Goal: Task Accomplishment & Management: Manage account settings

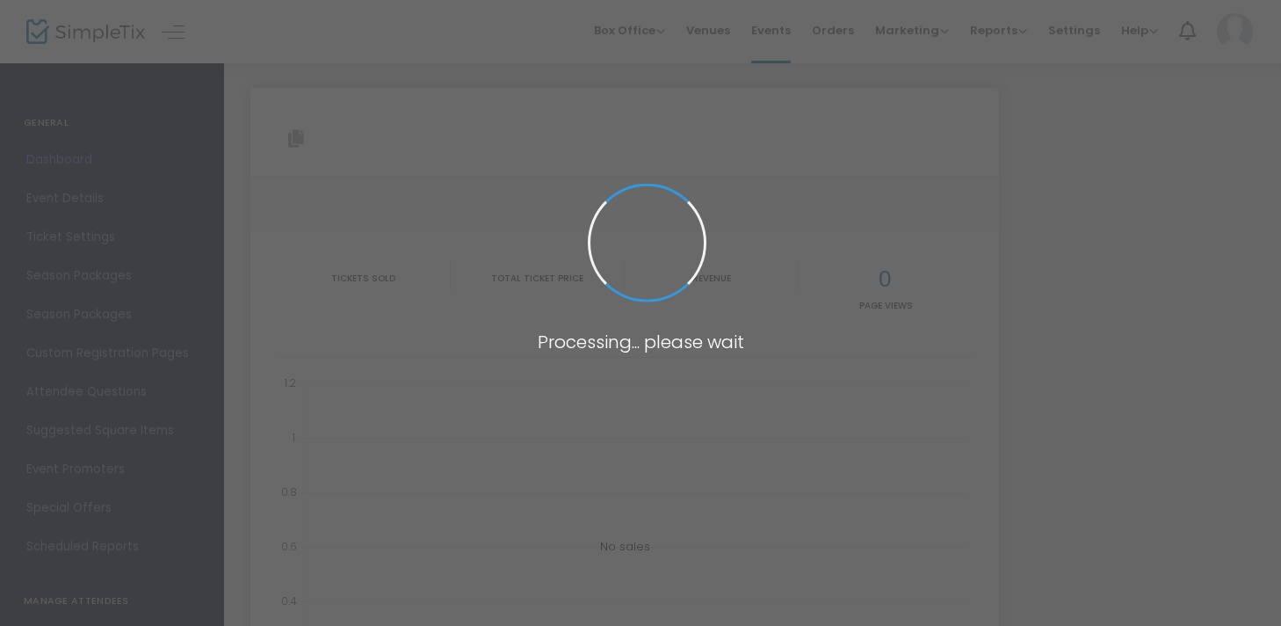
type input "[URL][DOMAIN_NAME]"
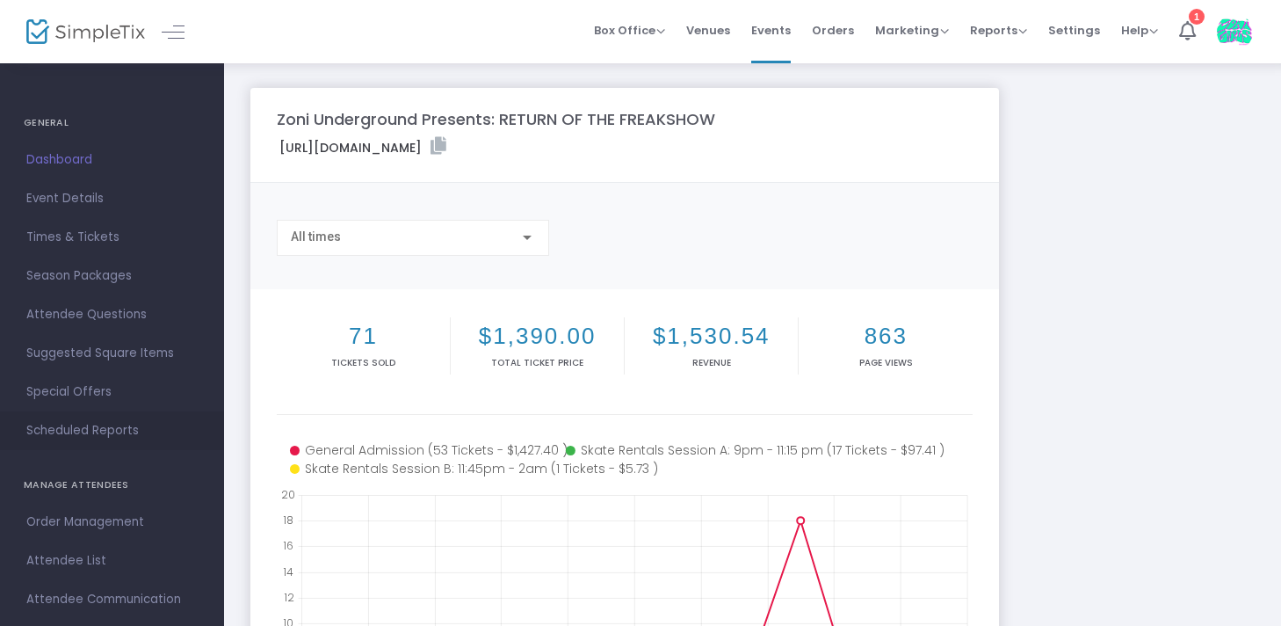
click at [86, 420] on span "Scheduled Reports" at bounding box center [111, 430] width 171 height 23
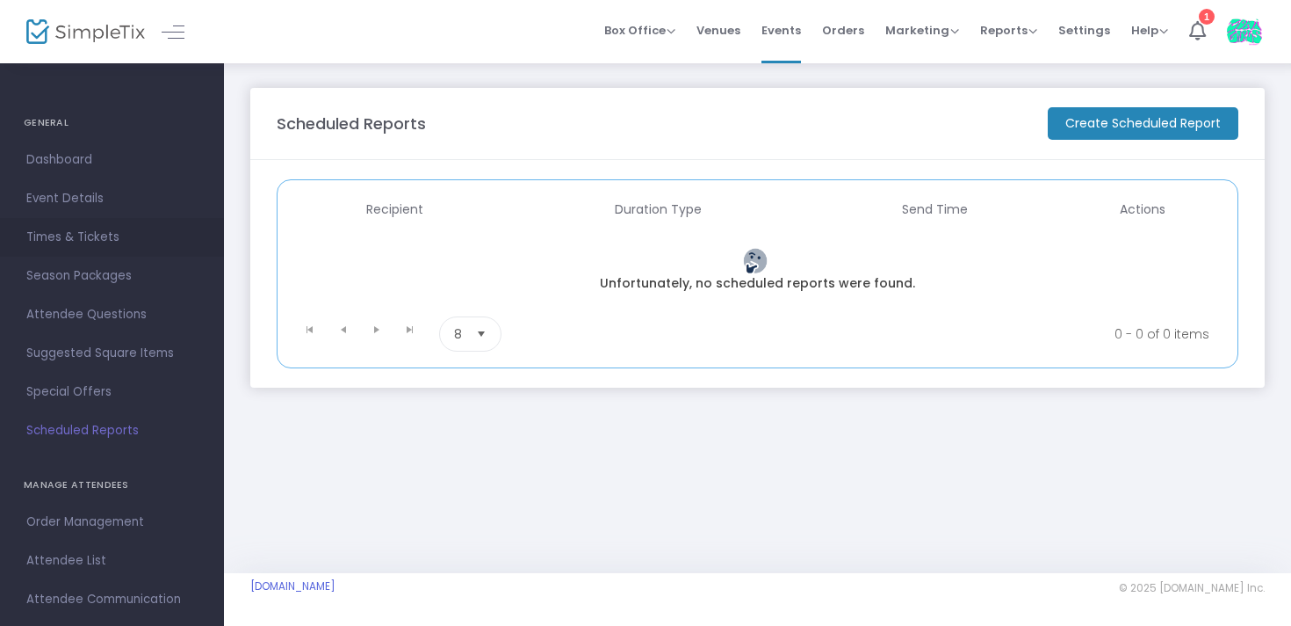
click at [115, 245] on span "Times & Tickets" at bounding box center [111, 237] width 171 height 23
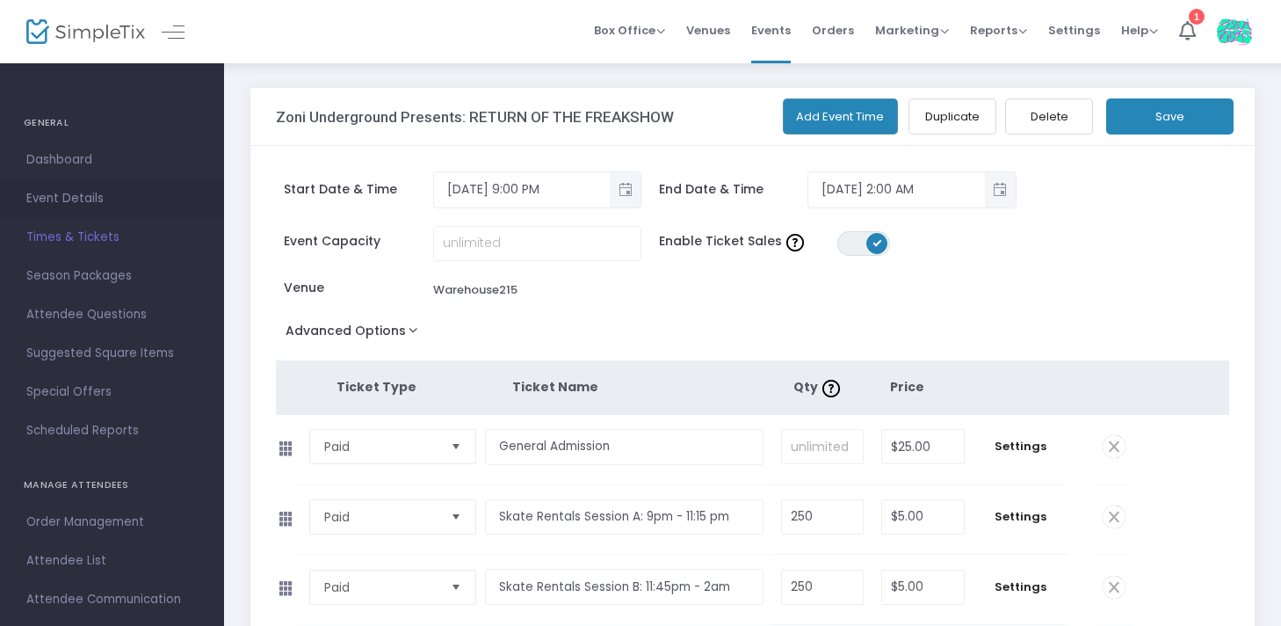
click at [110, 195] on span "Event Details" at bounding box center [111, 198] width 171 height 23
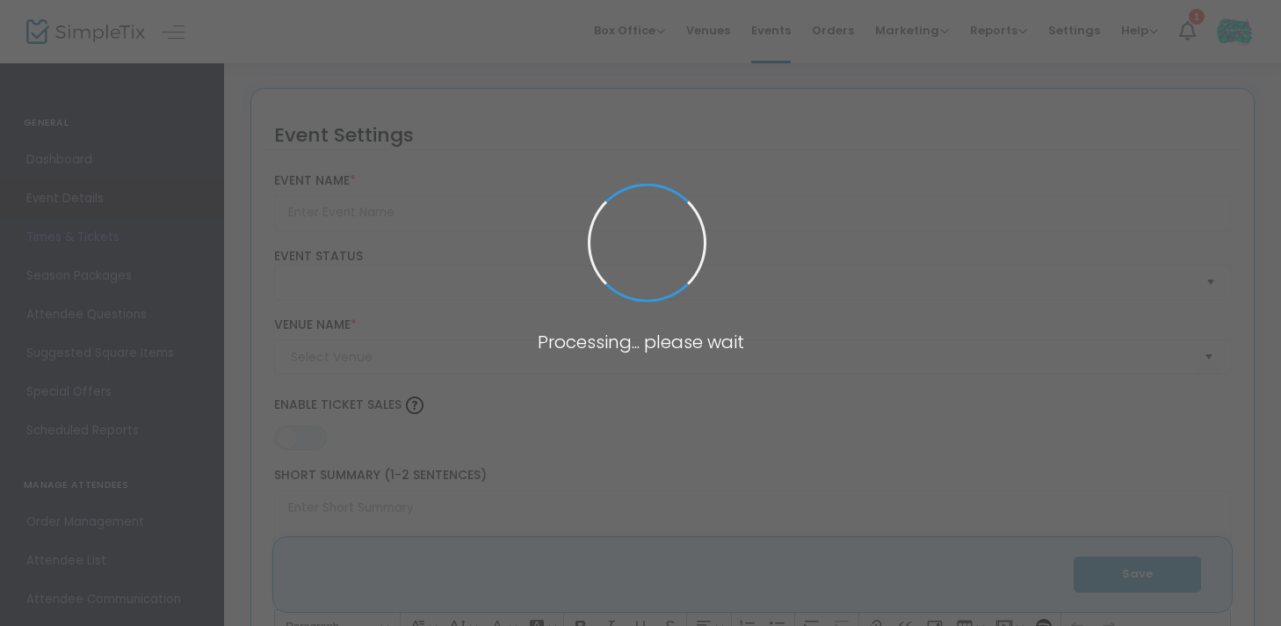
type input "Zoni Underground Presents: RETURN OF THE FREAKSHOW"
type textarea "Our most popular event is BACK but this time even better: Half rave, half rolle…"
type input "9.1000 %"
type input "Get Tickets"
type input "Warehouse215"
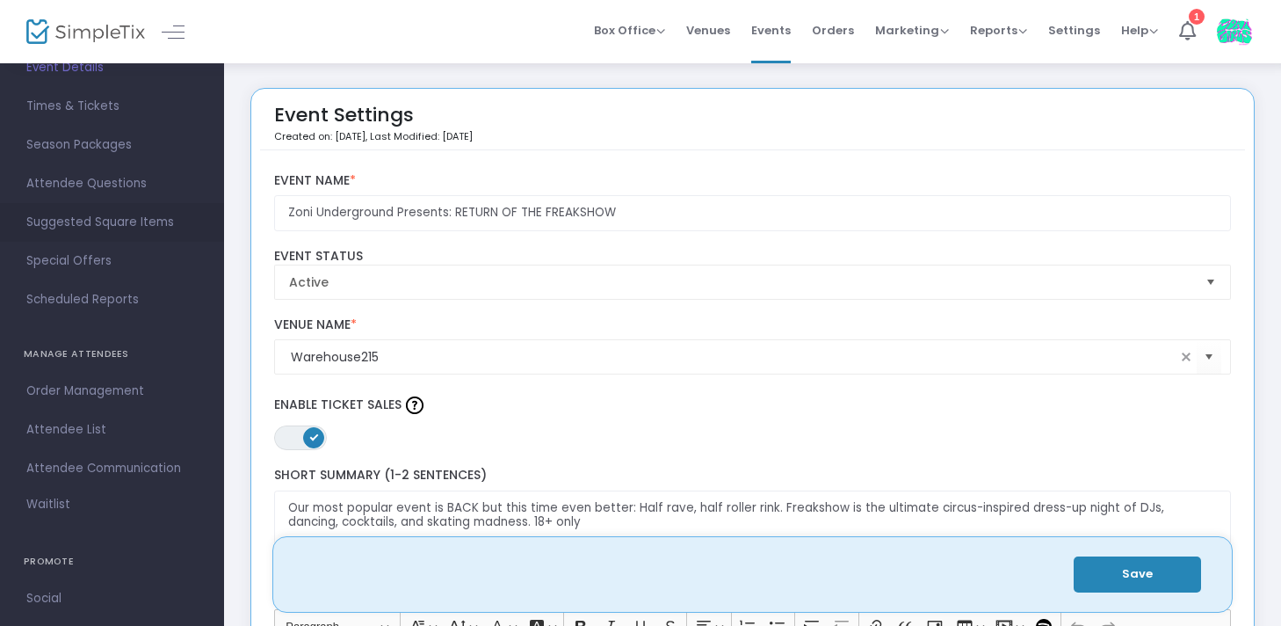
scroll to position [277, 0]
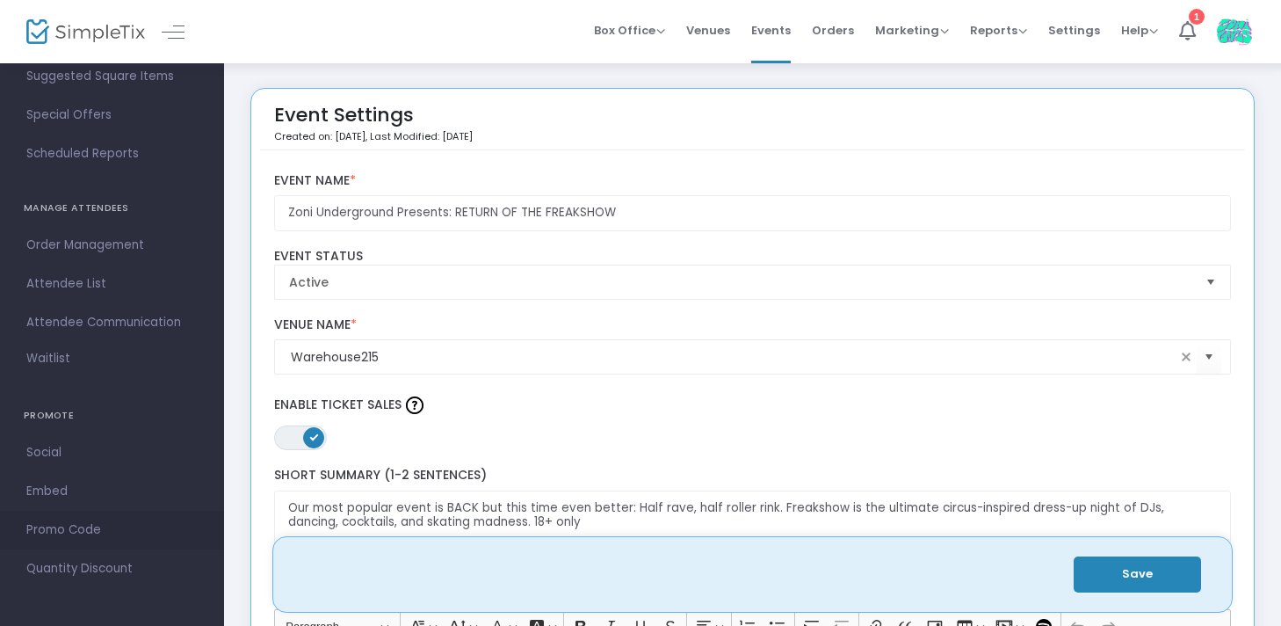
click at [150, 538] on span "Promo Code" at bounding box center [111, 529] width 171 height 23
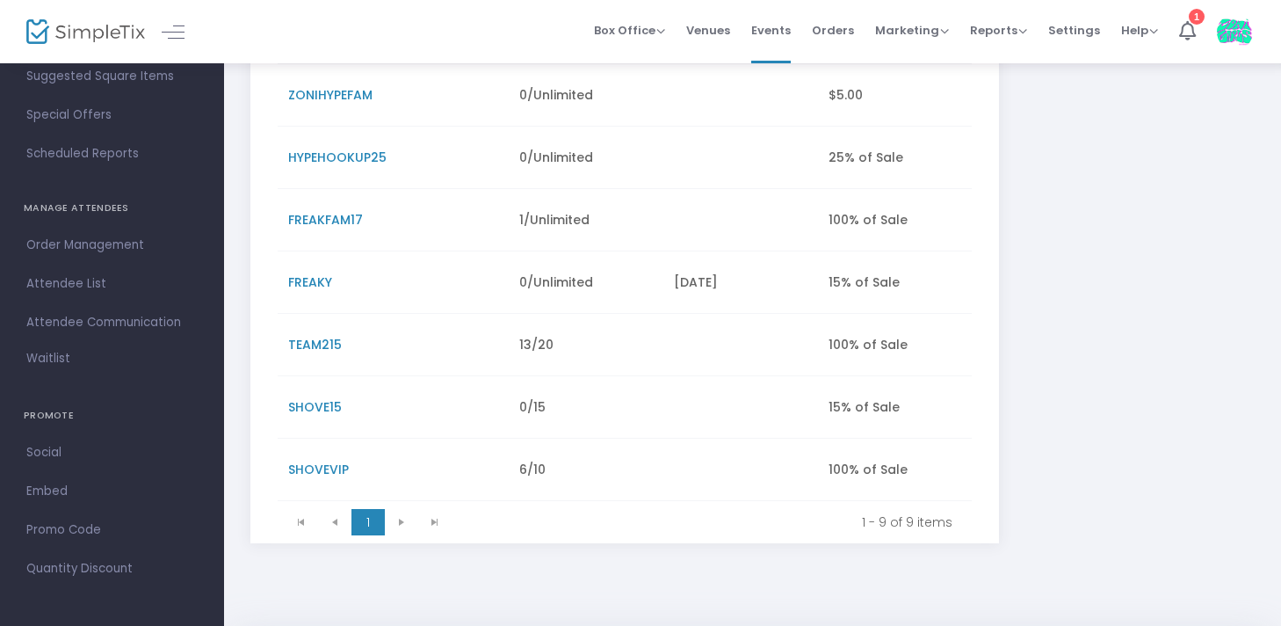
scroll to position [376, 0]
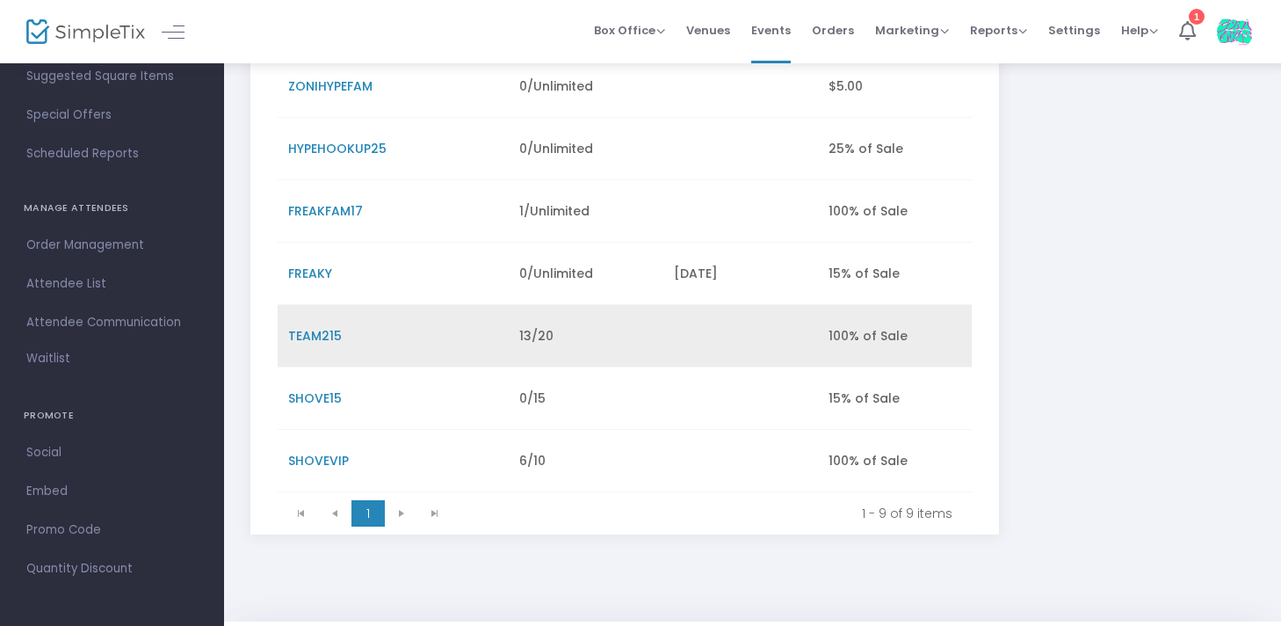
click at [315, 335] on span "TEAM215" at bounding box center [315, 336] width 54 height 18
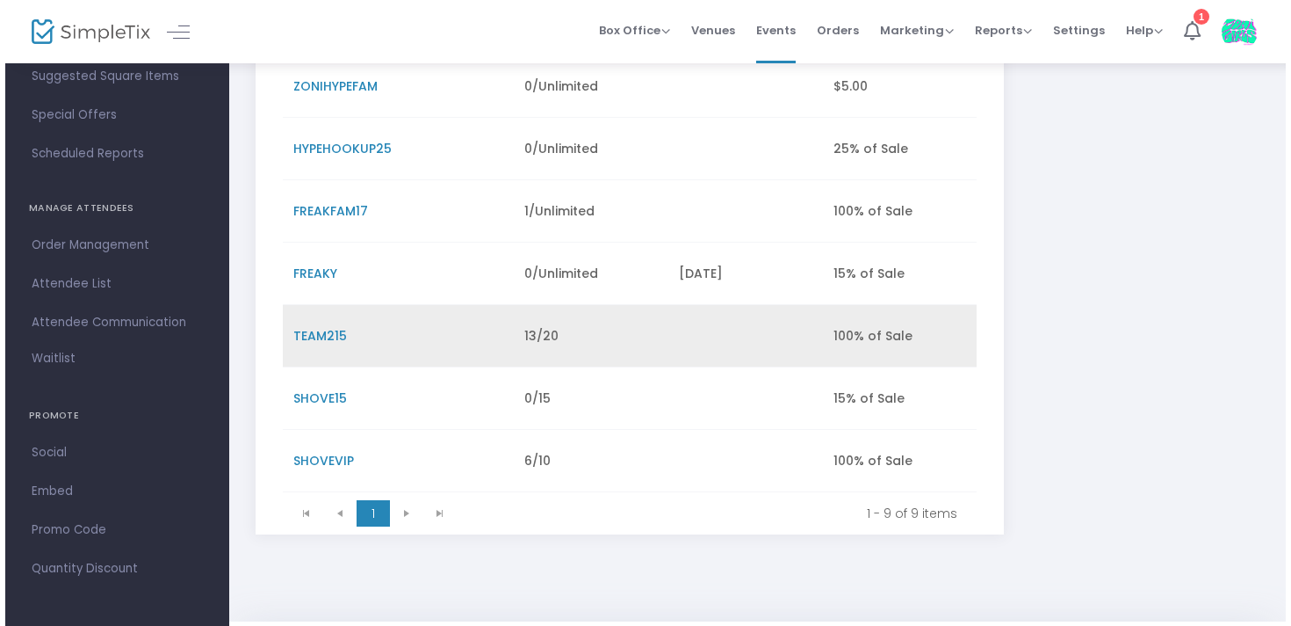
scroll to position [0, 0]
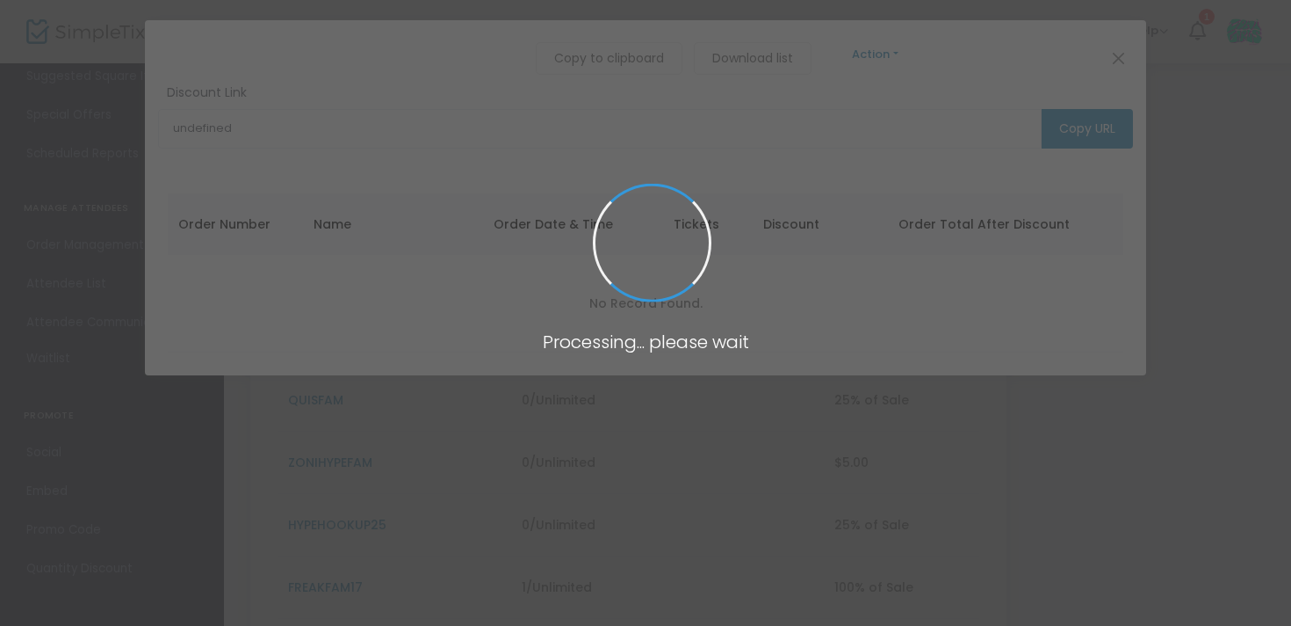
type input "[URL][DOMAIN_NAME]"
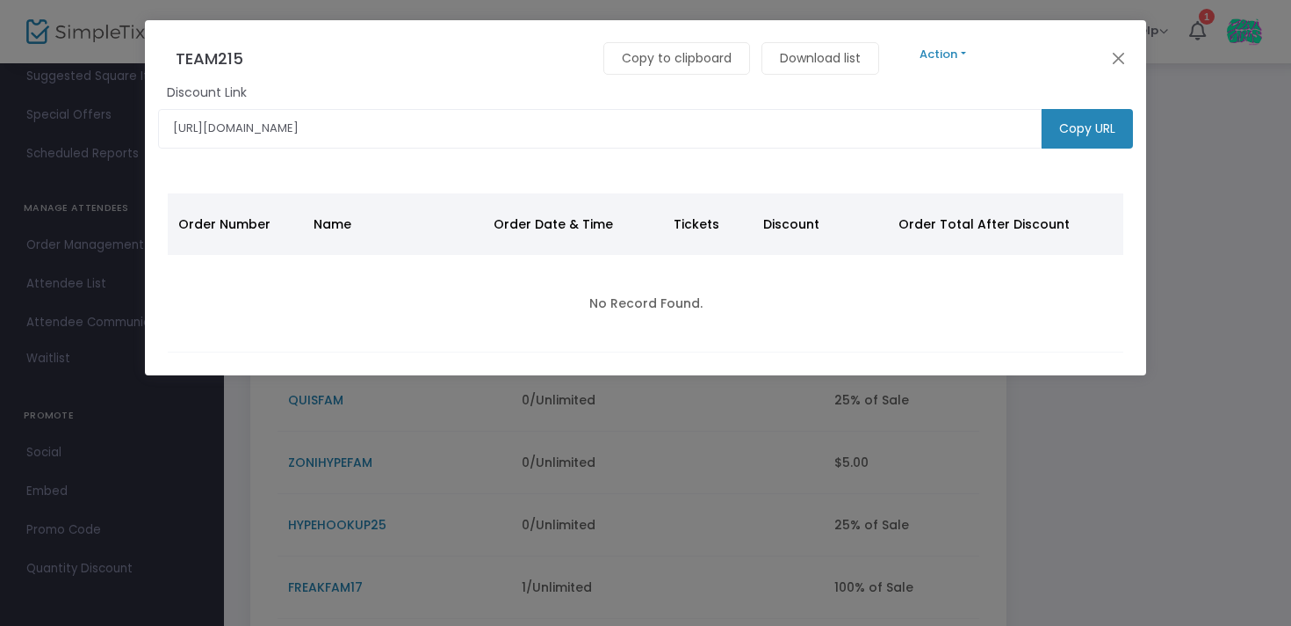
click at [943, 51] on button "Action" at bounding box center [943, 54] width 105 height 19
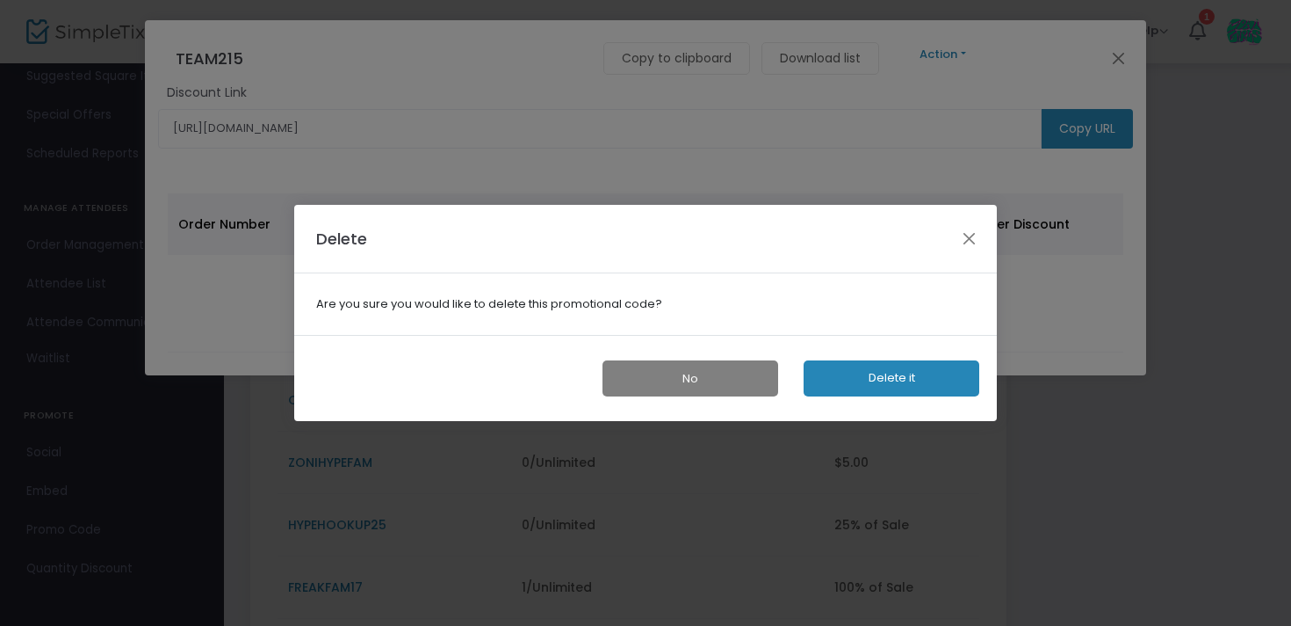
click at [864, 373] on button "Delete it" at bounding box center [892, 378] width 176 height 36
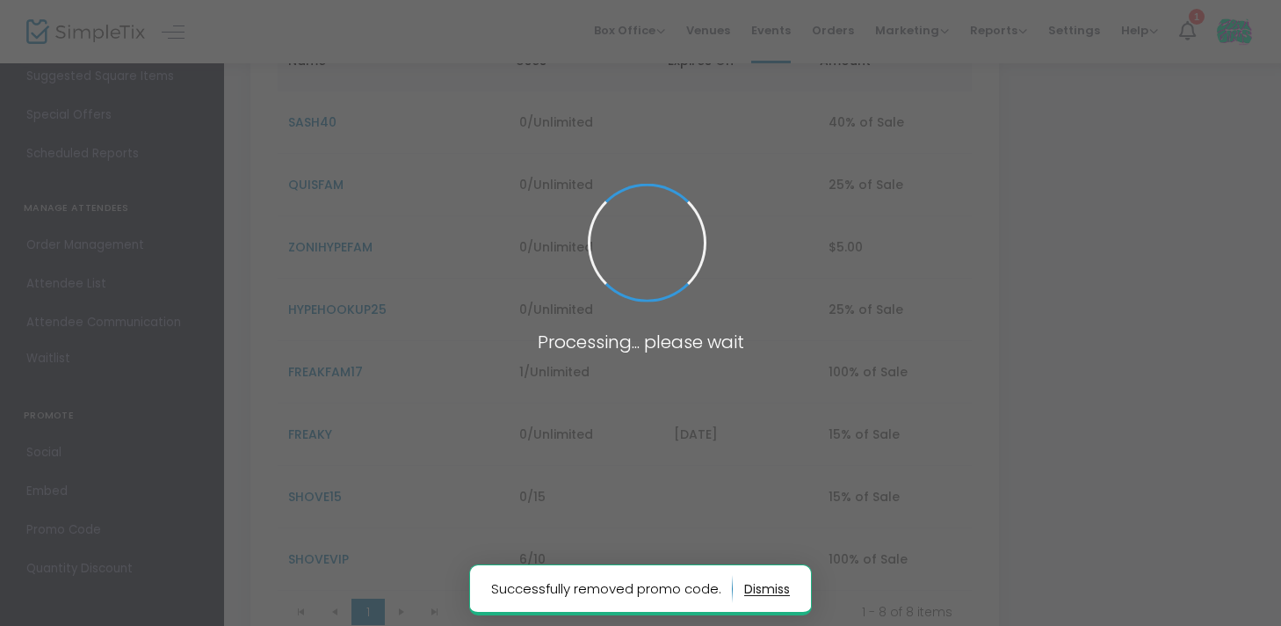
scroll to position [242, 0]
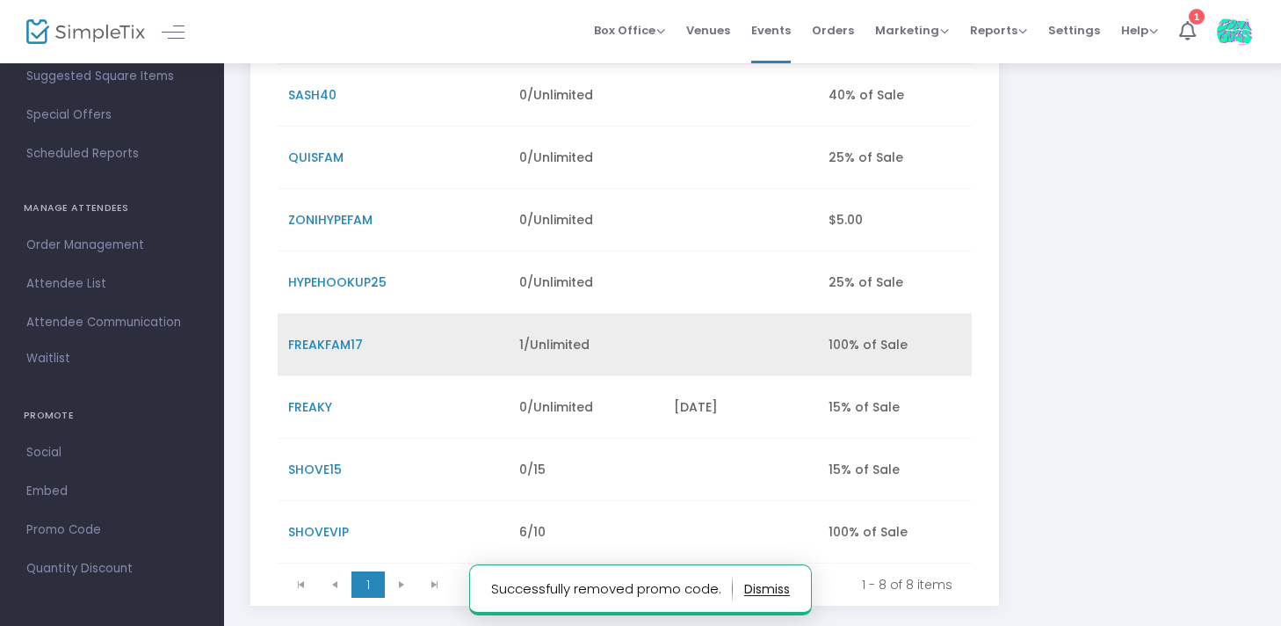
drag, startPoint x: 313, startPoint y: 466, endPoint x: 599, endPoint y: 357, distance: 306.7
click at [599, 357] on tbody "SASH40 0/Unlimited 40% of Sale QUISFAM 0/Unlimited 25% of Sale ZONIHYPEFAM 0/Un…" at bounding box center [625, 313] width 694 height 499
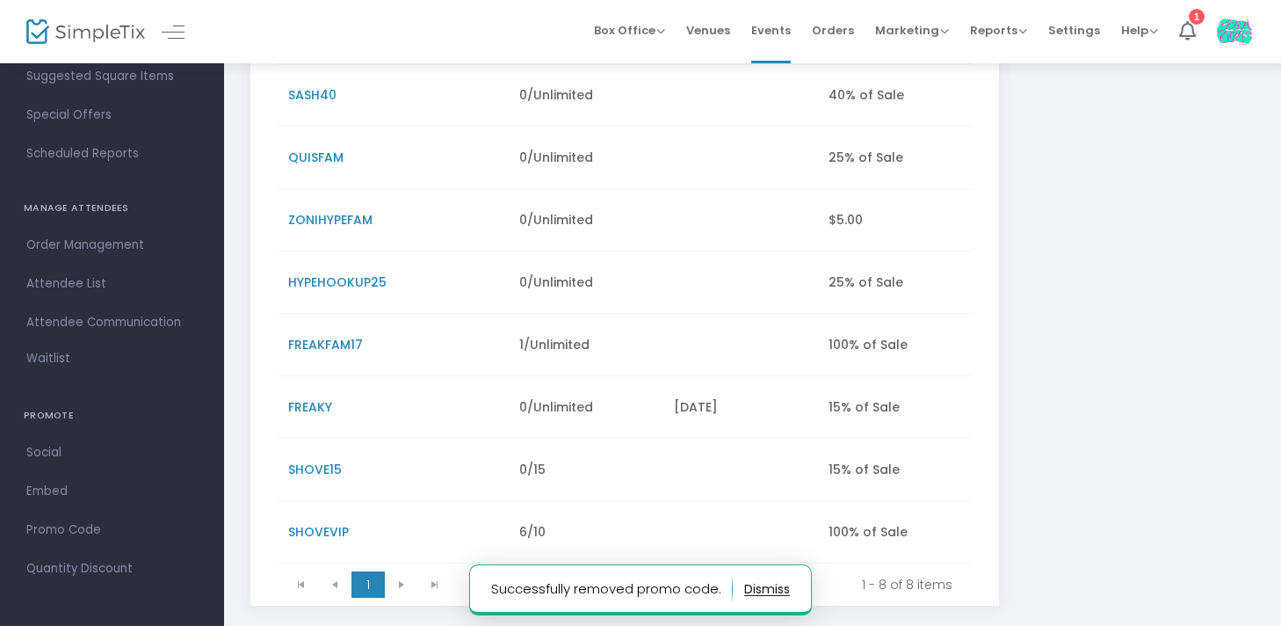
click at [320, 400] on span "FREAKY" at bounding box center [310, 407] width 44 height 18
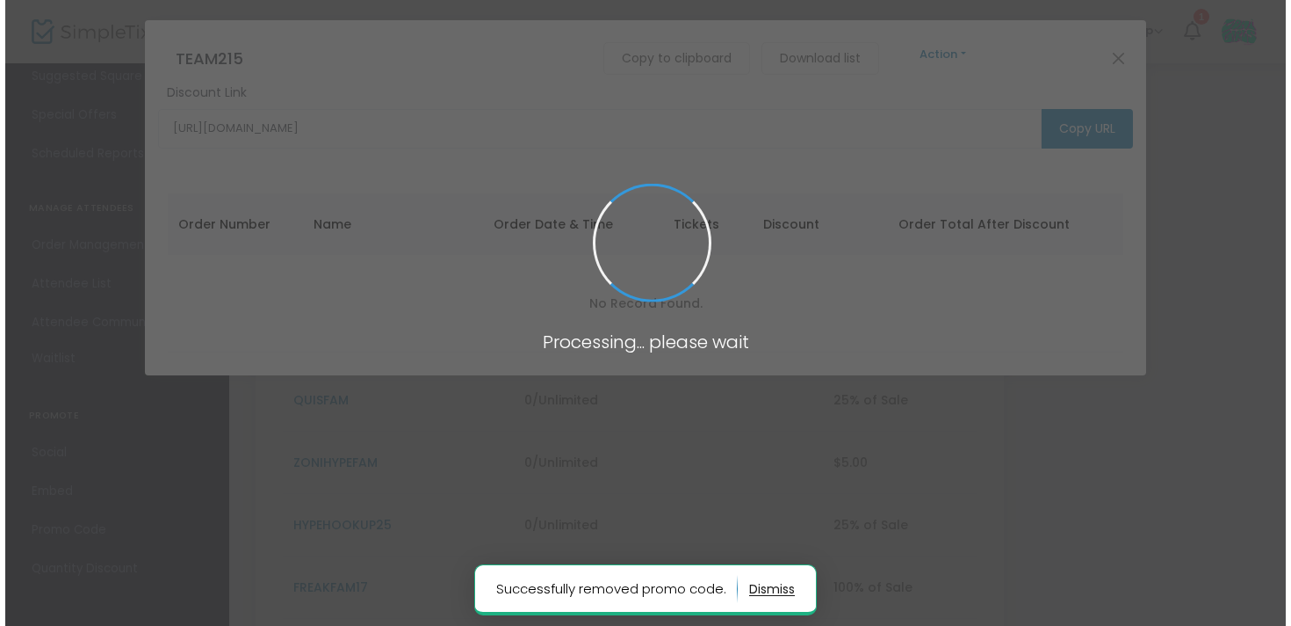
scroll to position [0, 0]
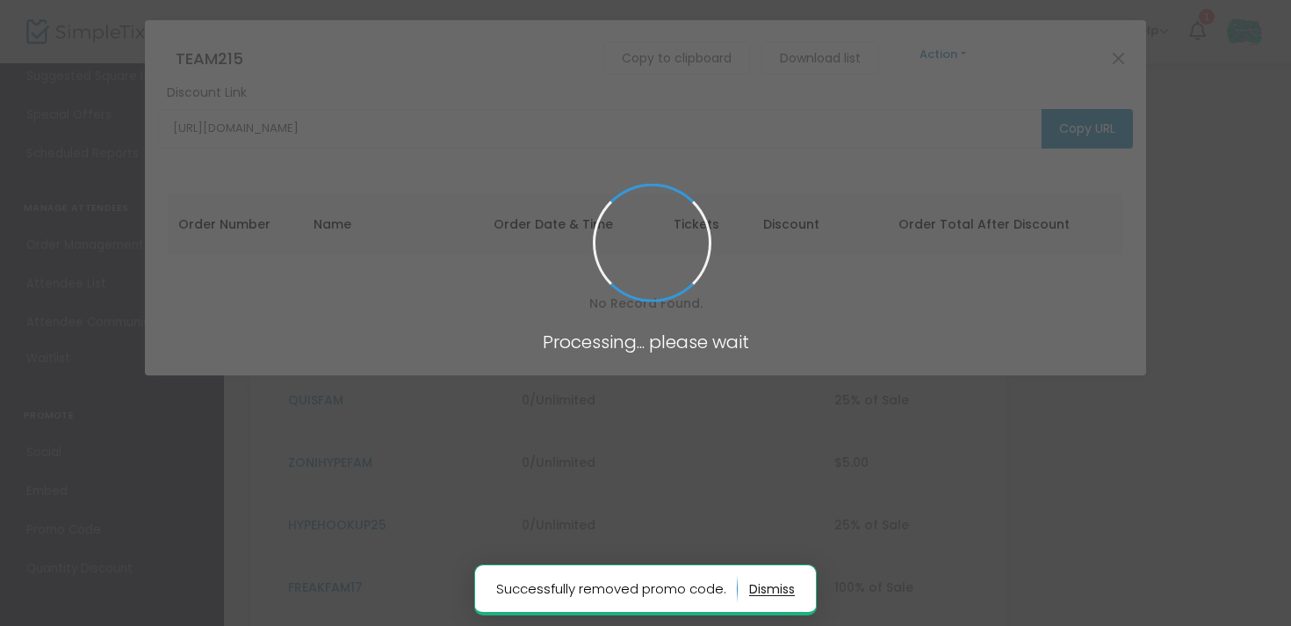
type input "[URL][DOMAIN_NAME]"
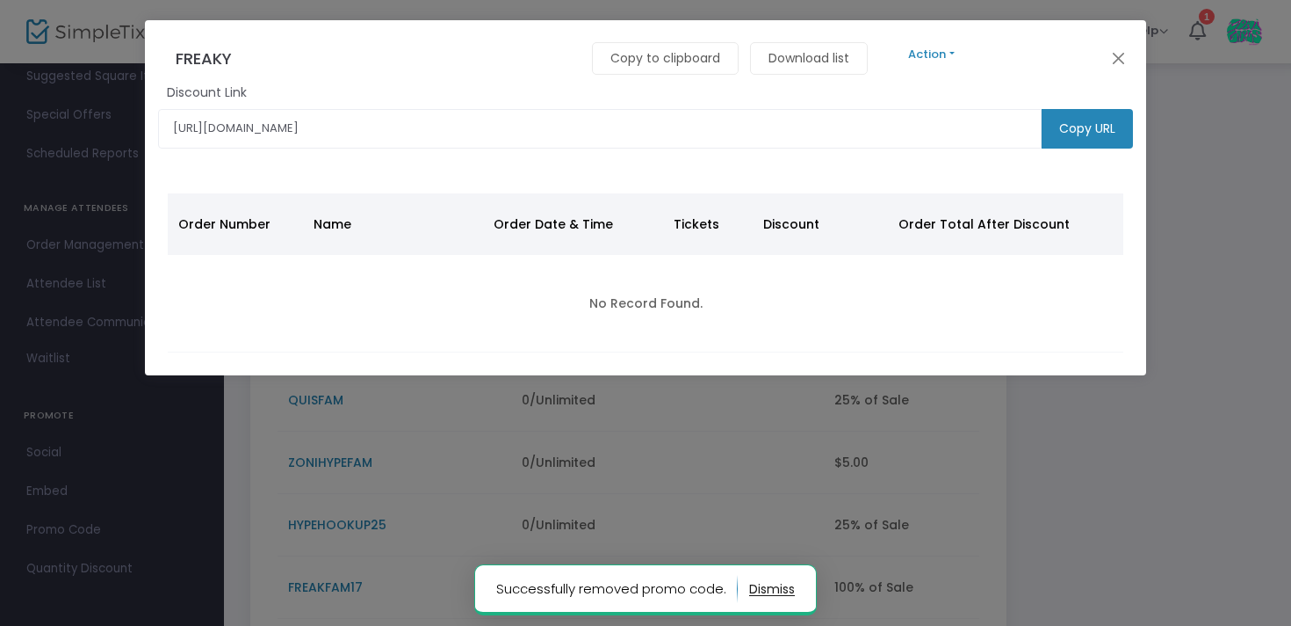
click at [946, 39] on body "Processing... please wait Successfully removed promo code. Box Office Sell Tick…" at bounding box center [645, 313] width 1291 height 626
click at [946, 50] on button "Action" at bounding box center [931, 54] width 105 height 19
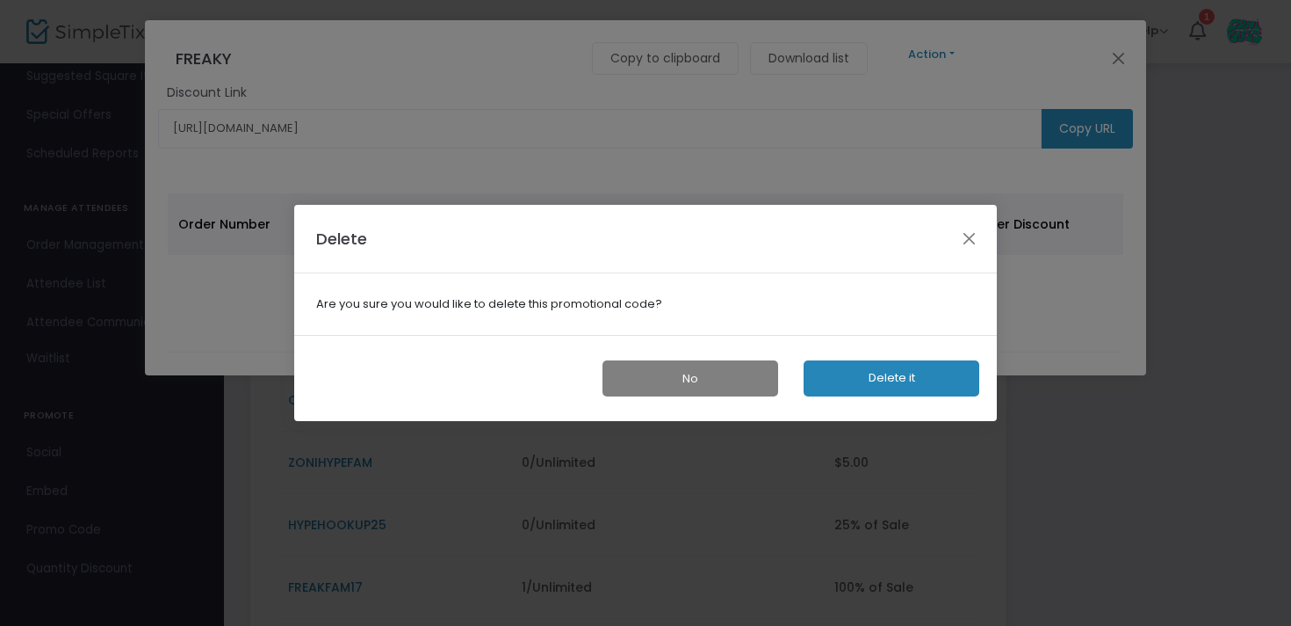
click at [929, 398] on div "No Delete it" at bounding box center [645, 378] width 703 height 87
click at [929, 387] on button "Delete it" at bounding box center [892, 378] width 176 height 36
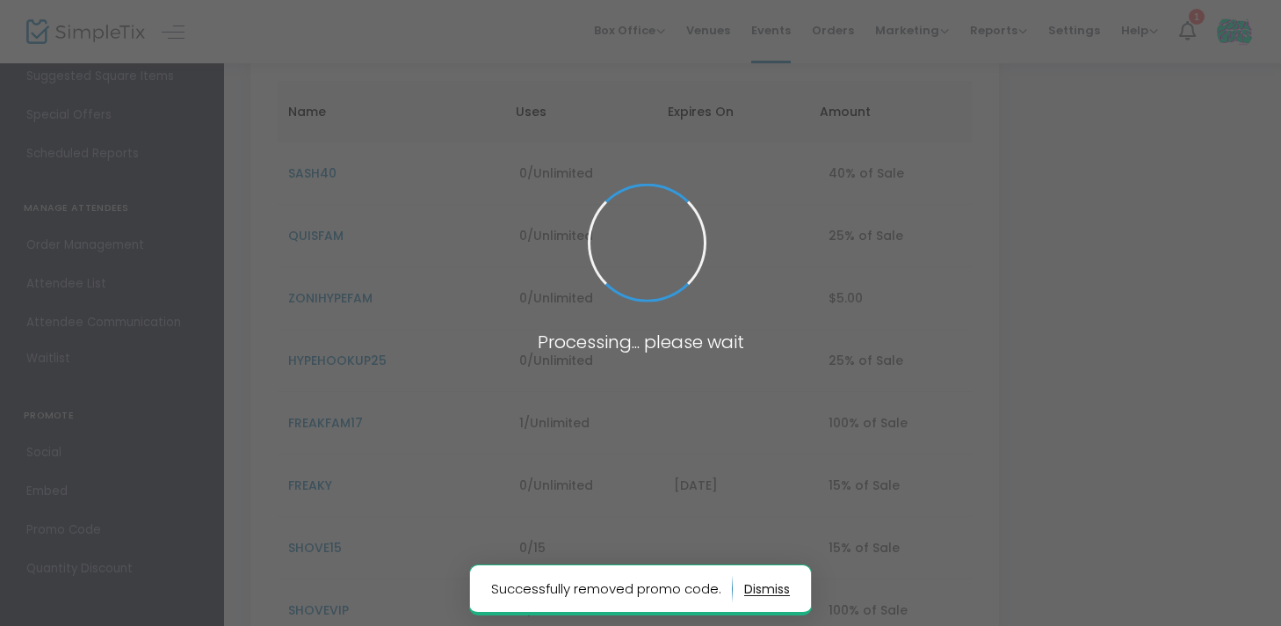
scroll to position [180, 0]
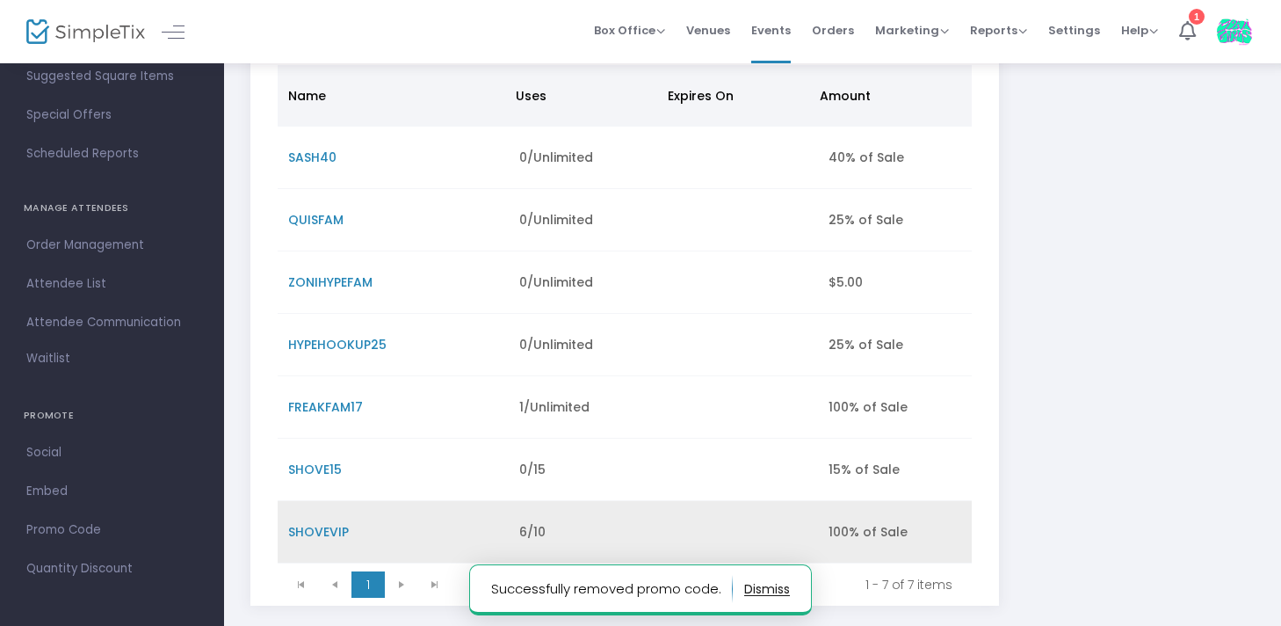
click at [314, 529] on span "SHOVEVIP" at bounding box center [318, 532] width 61 height 18
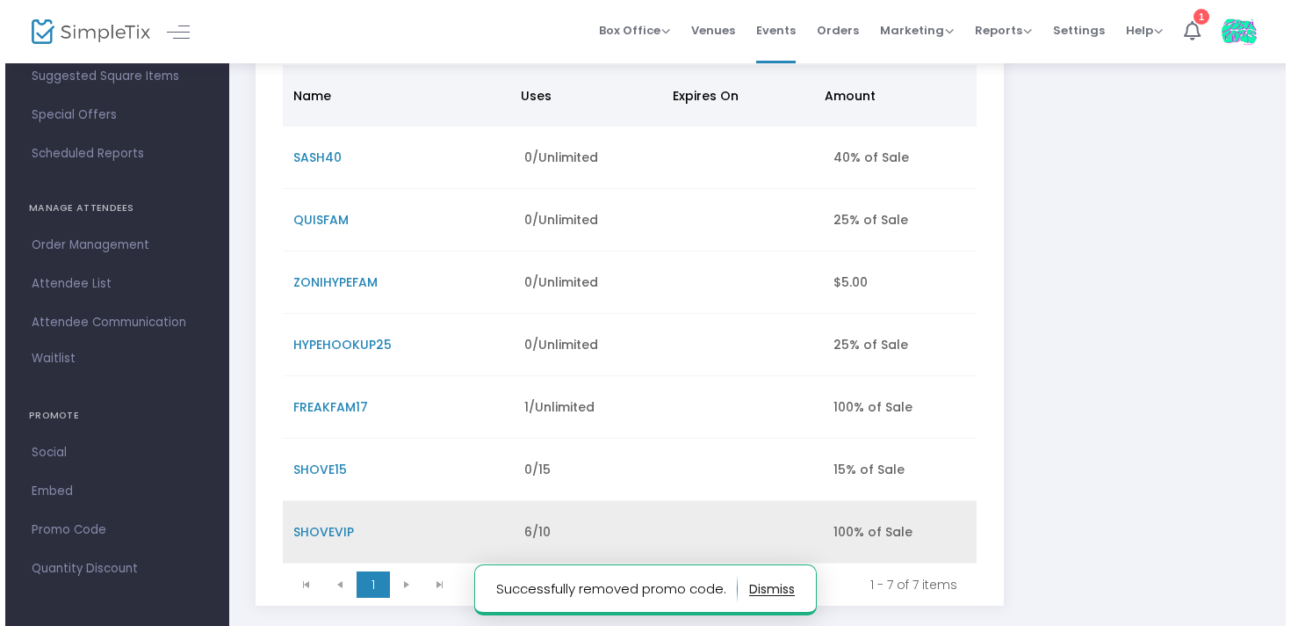
scroll to position [0, 0]
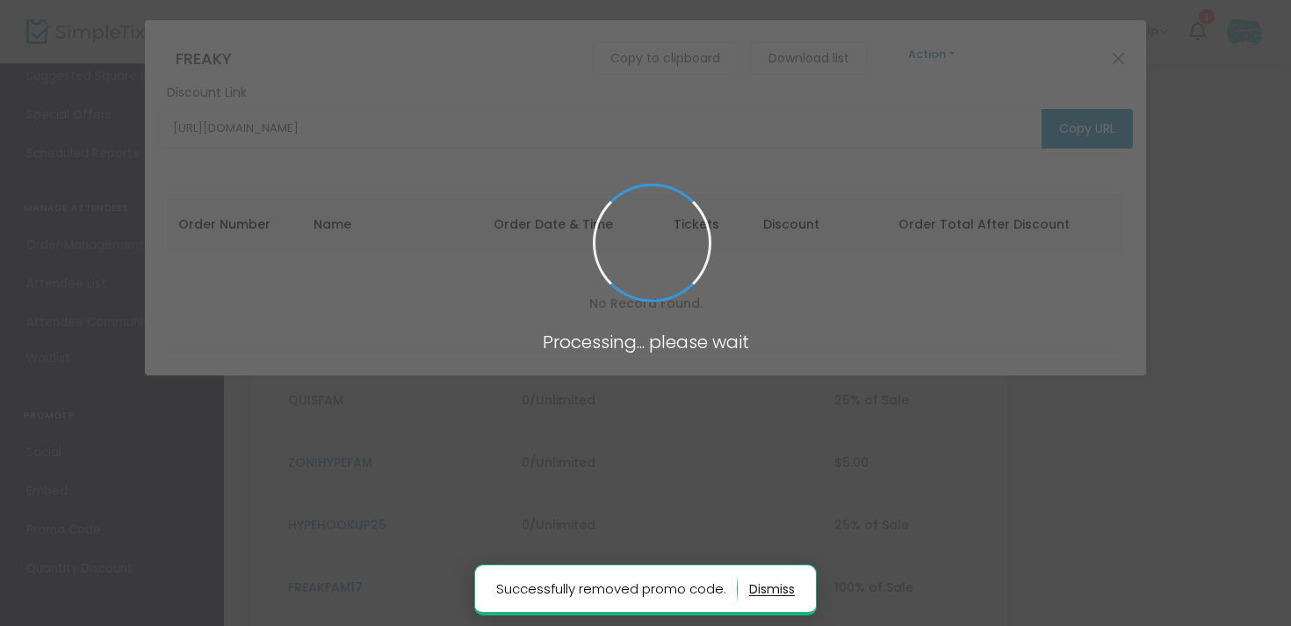
type input "[URL][DOMAIN_NAME]"
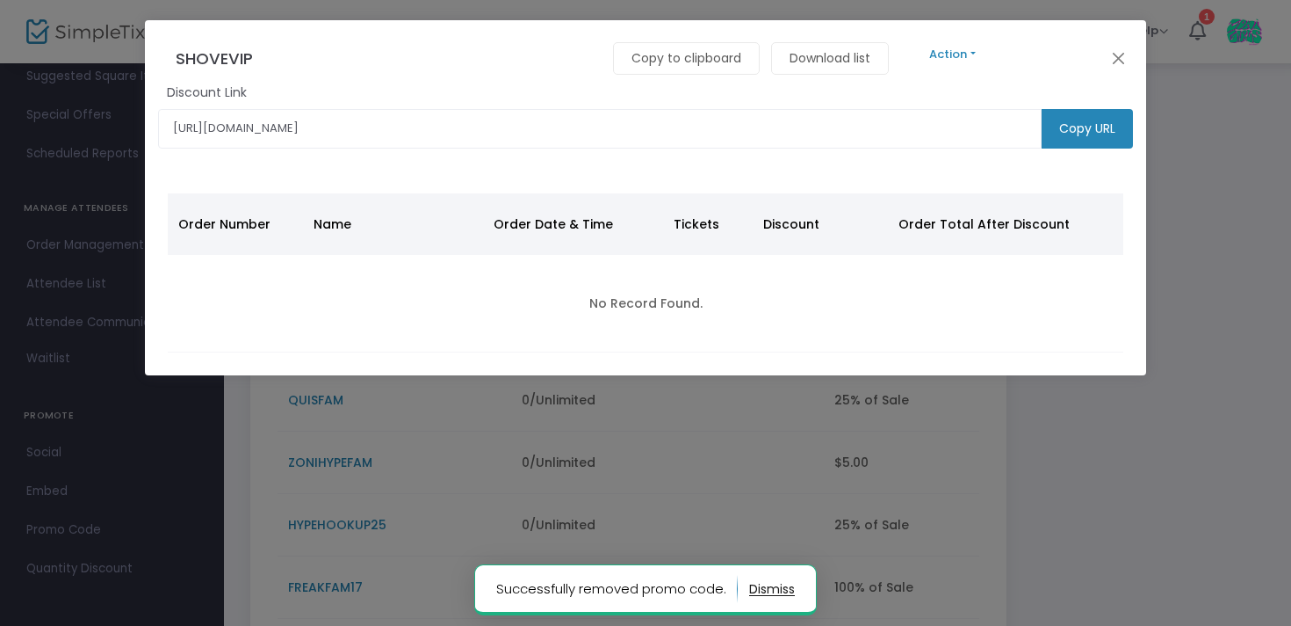
click at [958, 46] on button "Action" at bounding box center [952, 54] width 105 height 19
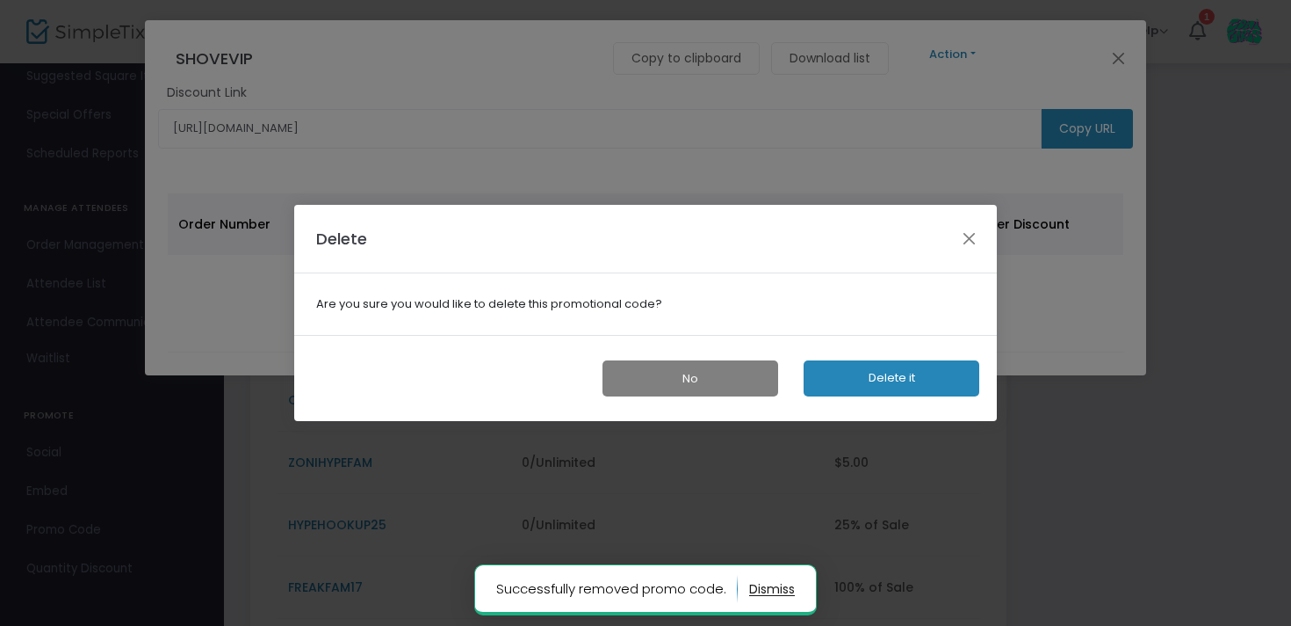
click at [846, 377] on button "Delete it" at bounding box center [892, 378] width 176 height 36
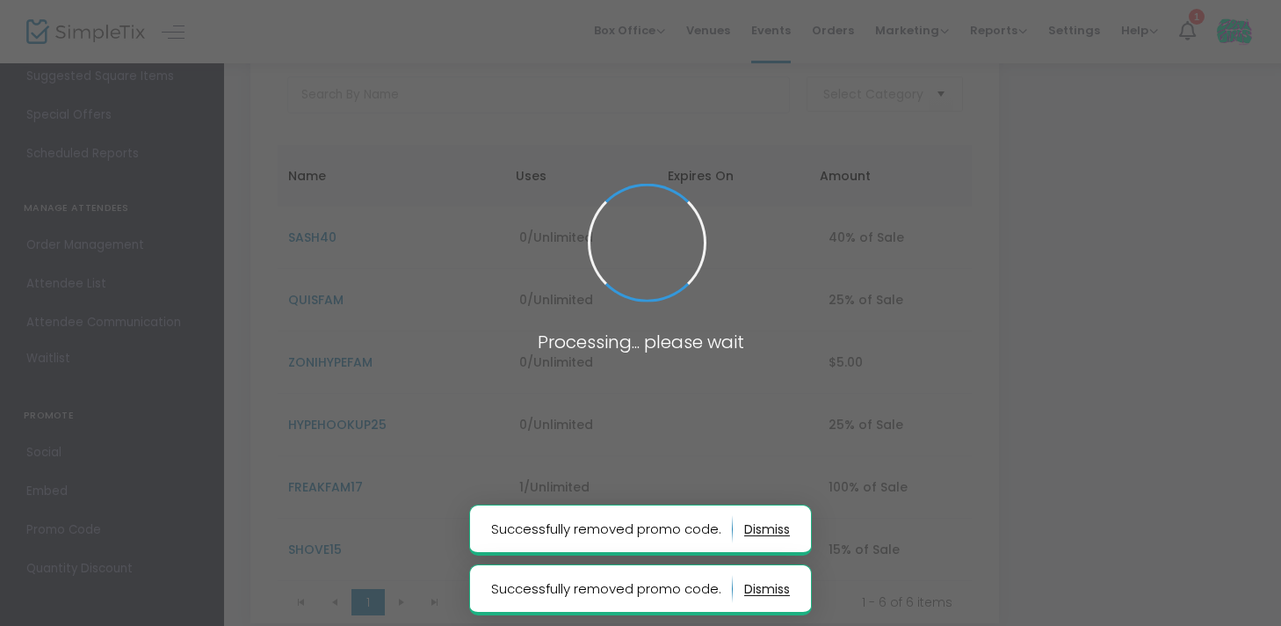
scroll to position [118, 0]
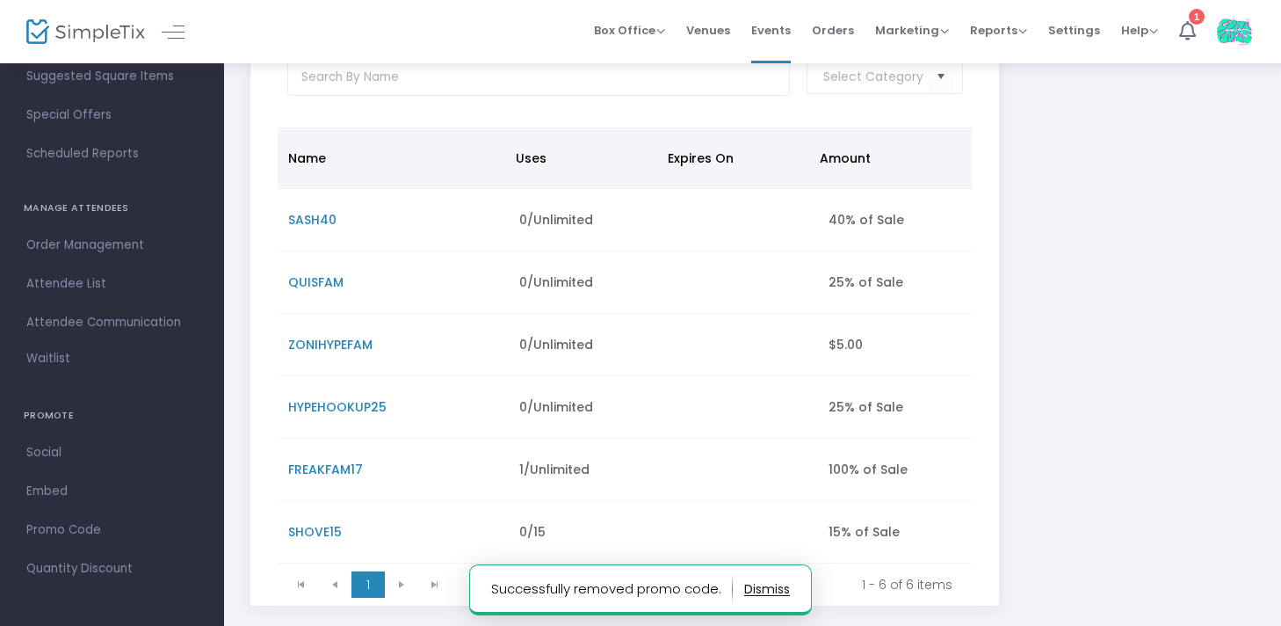
click at [313, 528] on span "SHOVE15" at bounding box center [315, 532] width 54 height 18
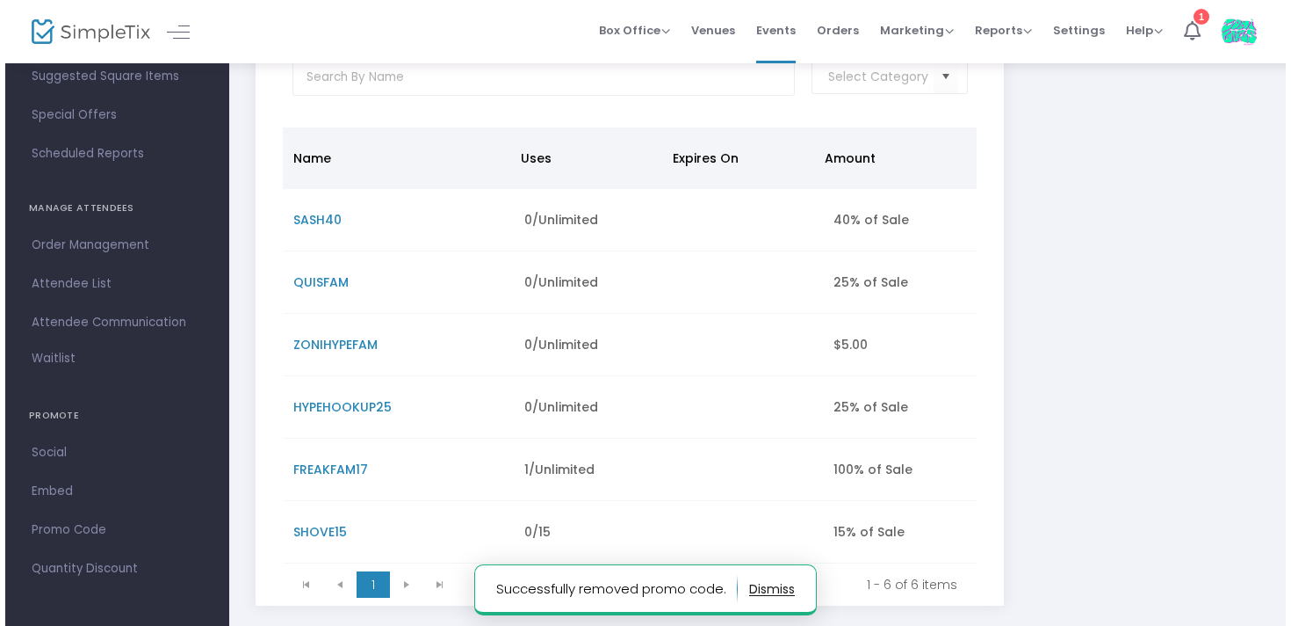
scroll to position [0, 0]
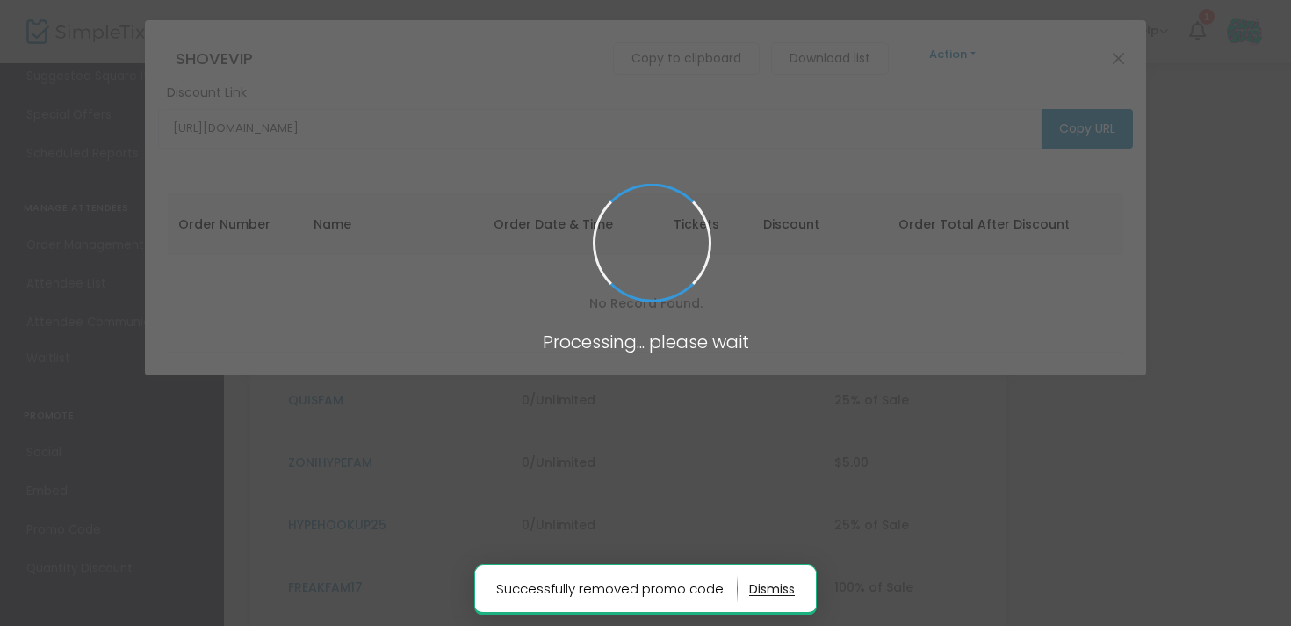
type input "[URL][DOMAIN_NAME]"
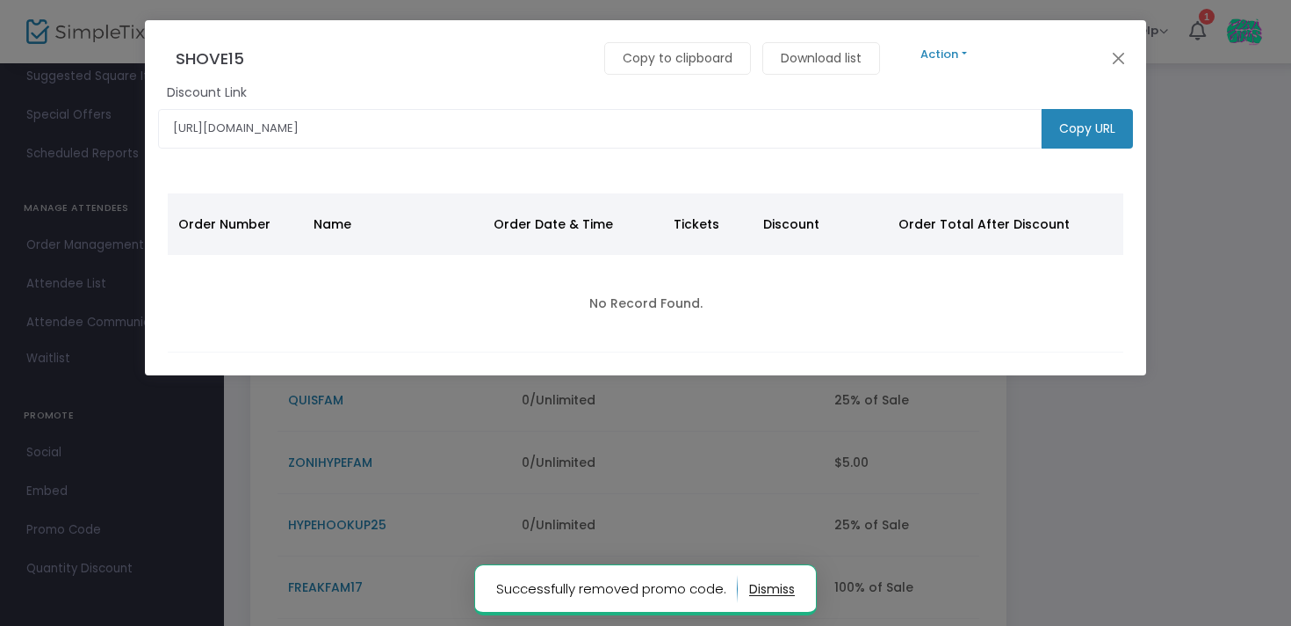
click at [951, 54] on button "Action" at bounding box center [944, 54] width 105 height 19
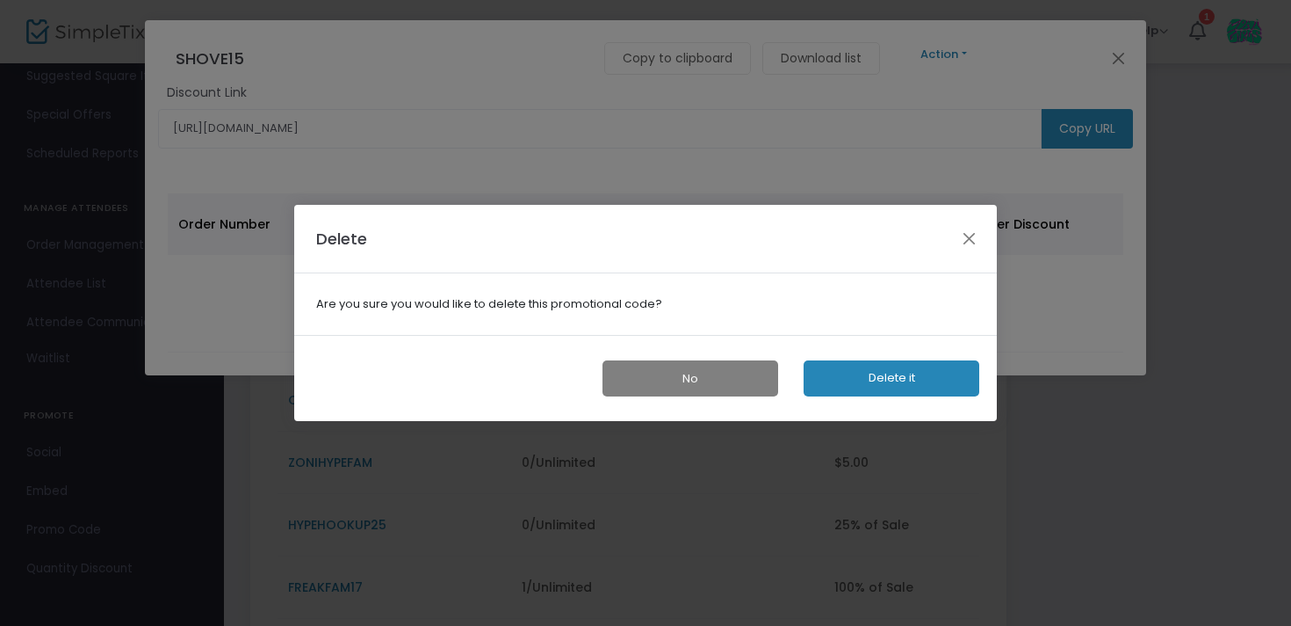
click at [864, 382] on button "Delete it" at bounding box center [892, 378] width 176 height 36
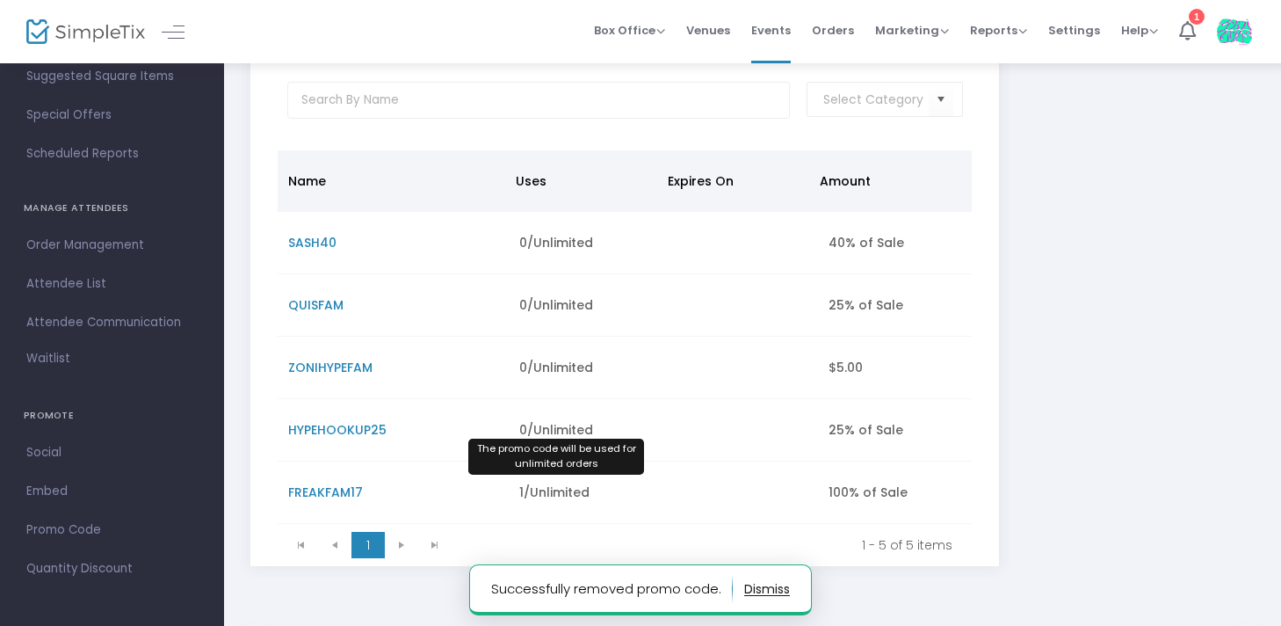
scroll to position [100, 0]
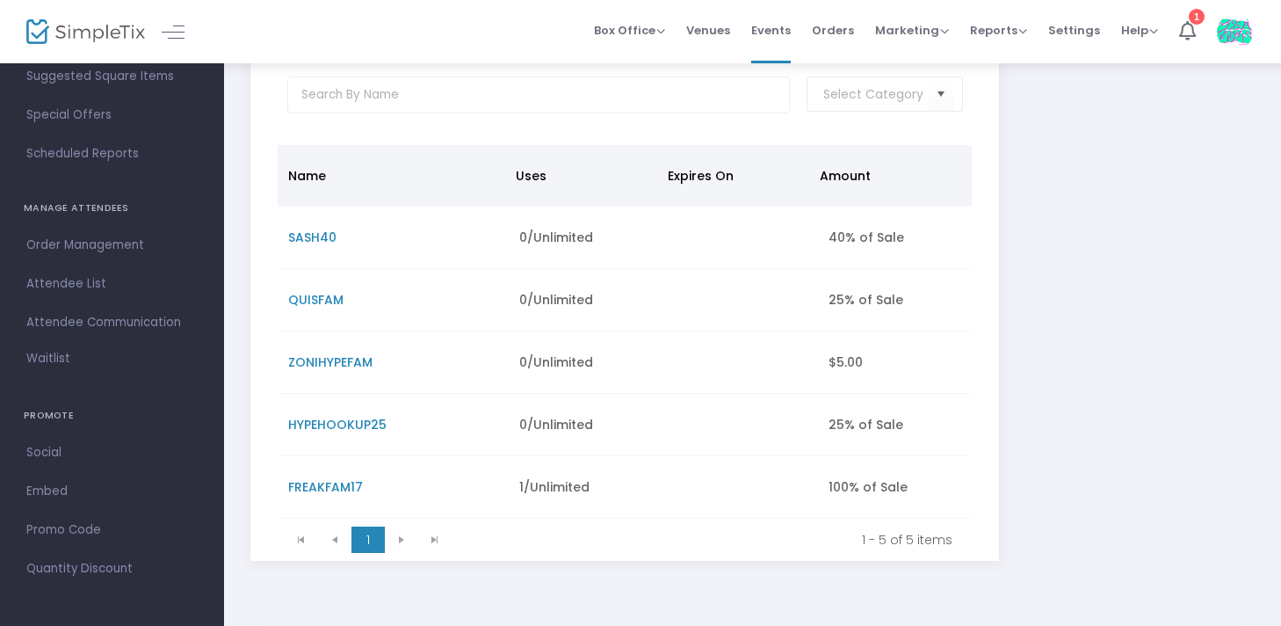
click at [329, 420] on span "HYPEHOOKUP25" at bounding box center [337, 425] width 98 height 18
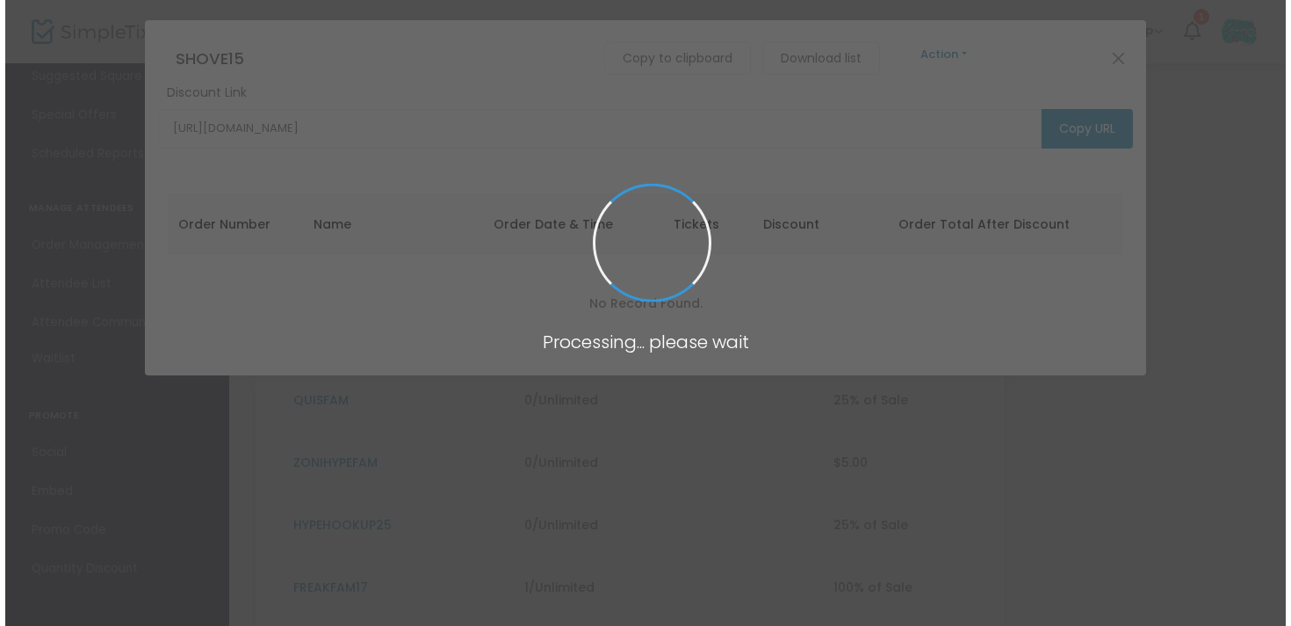
scroll to position [0, 0]
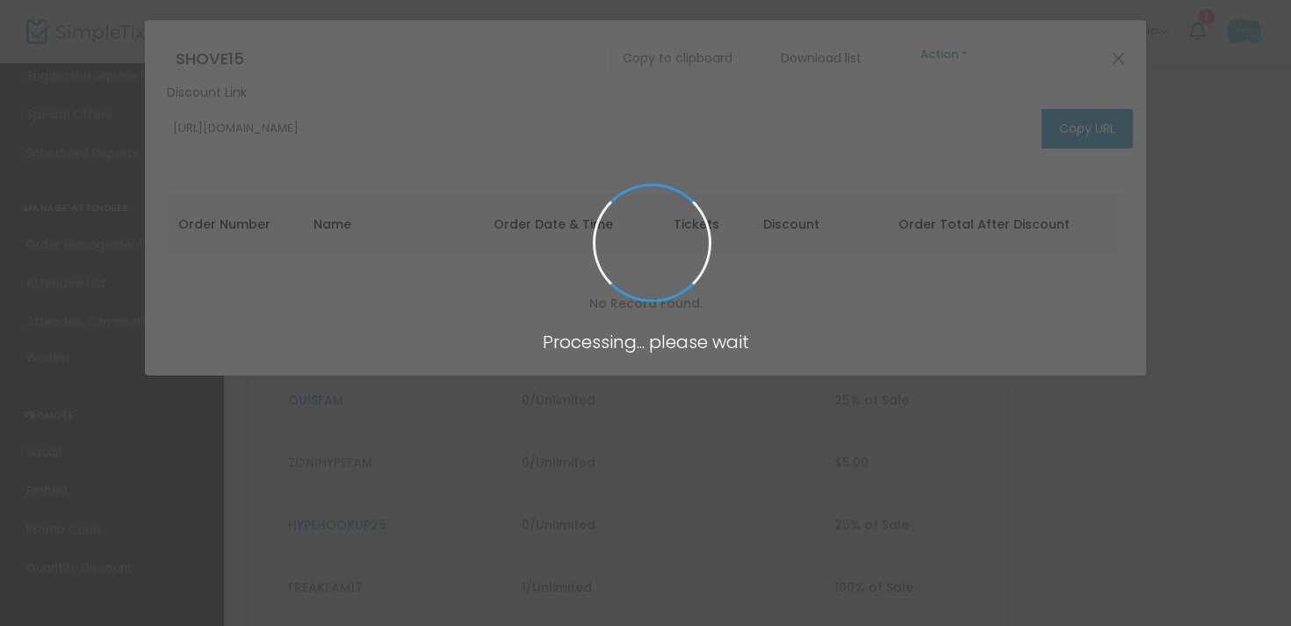
type input "[URL][DOMAIN_NAME]"
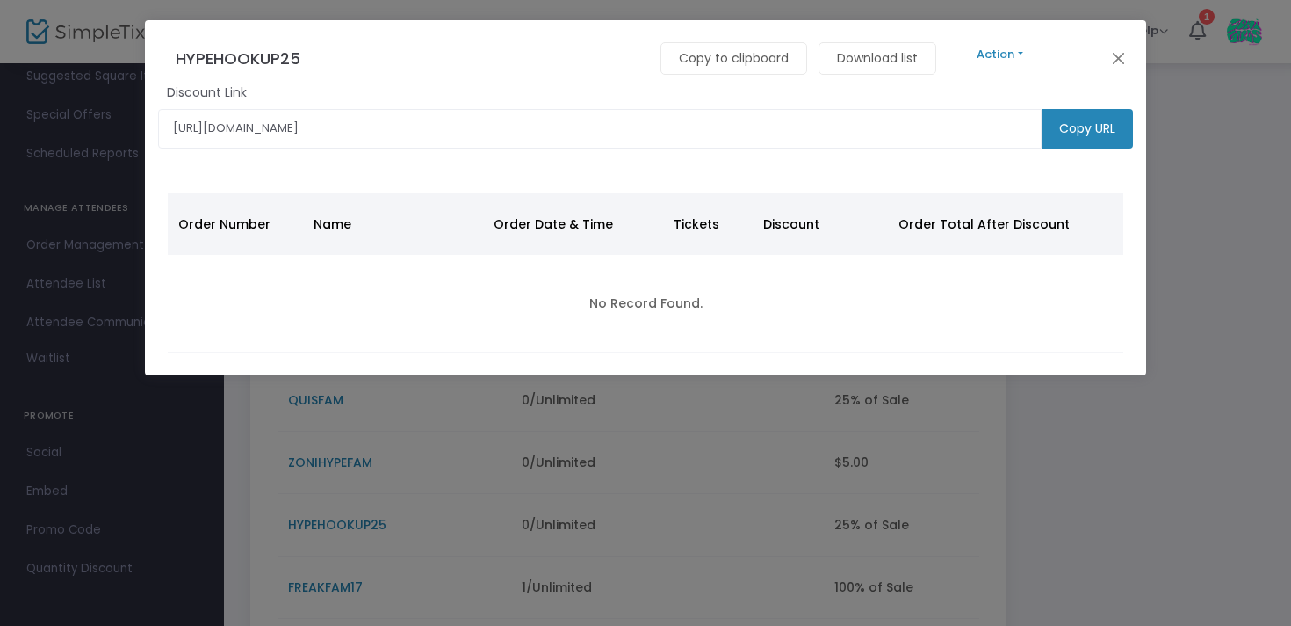
click at [998, 57] on button "Action" at bounding box center [1000, 54] width 105 height 19
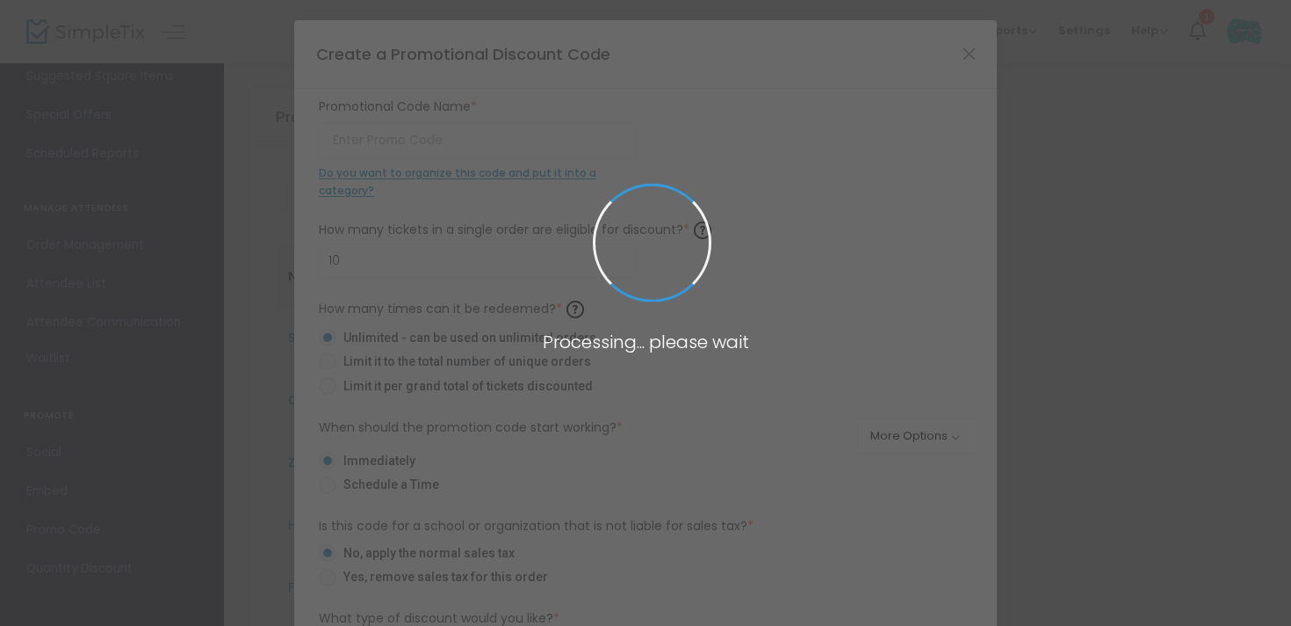
type input "HYPEHOOKUP25"
radio input "false"
radio input "true"
type input "25.00%"
radio input "false"
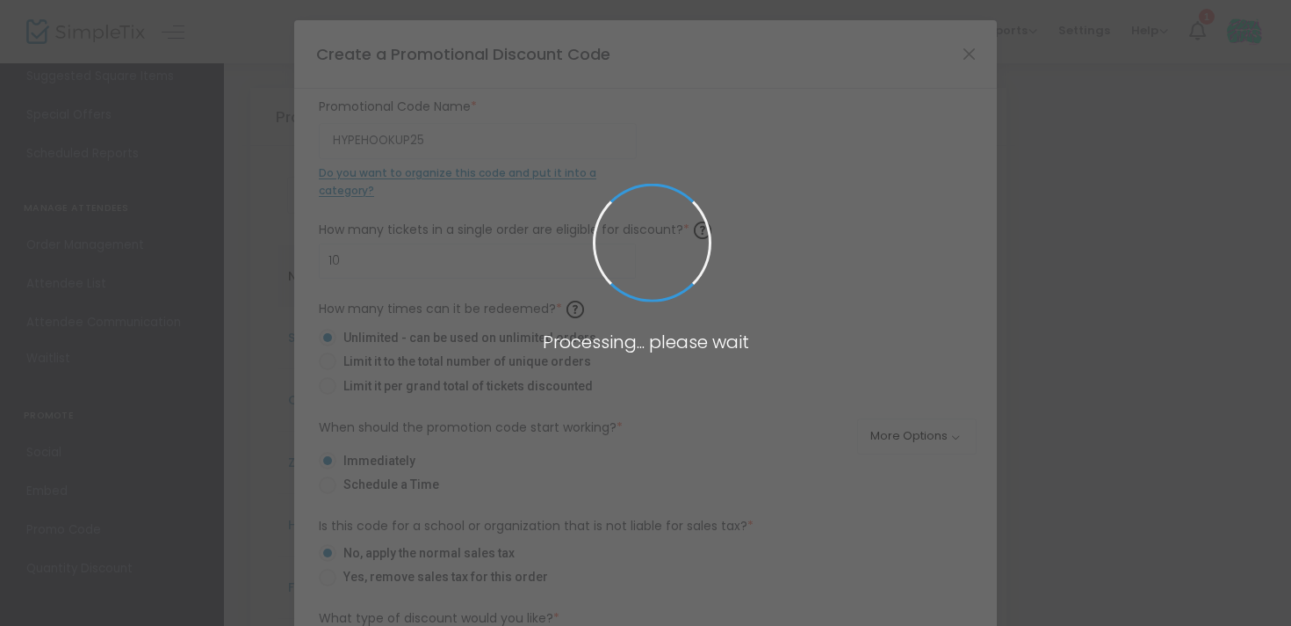
radio input "true"
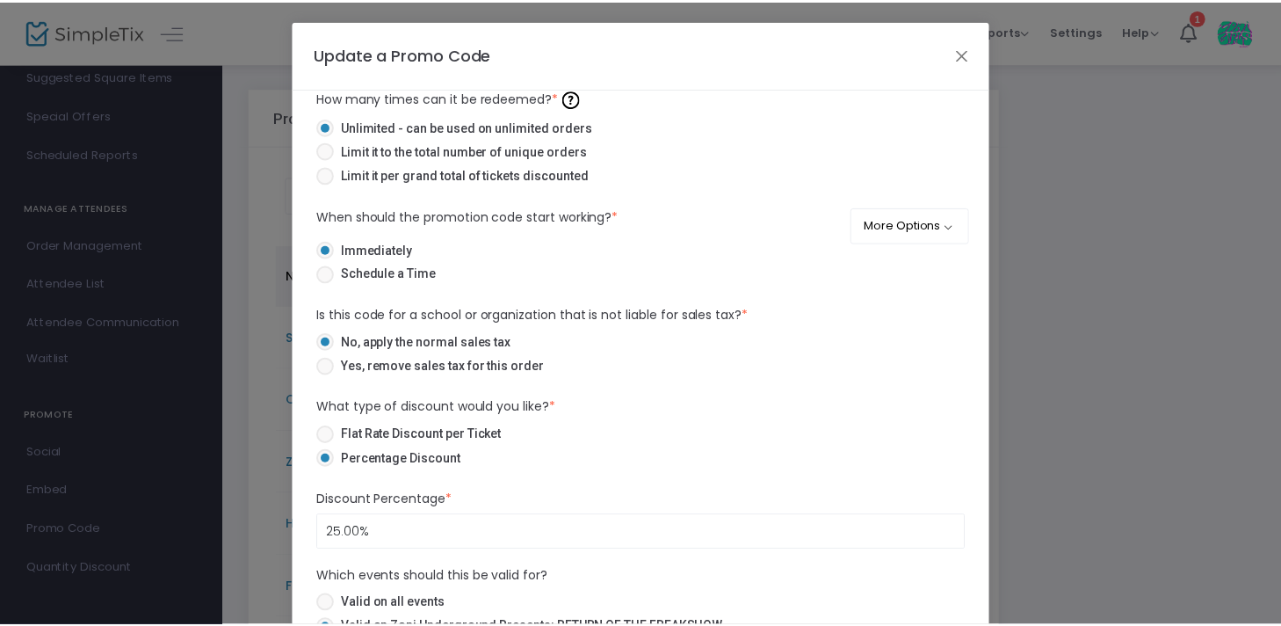
scroll to position [180, 0]
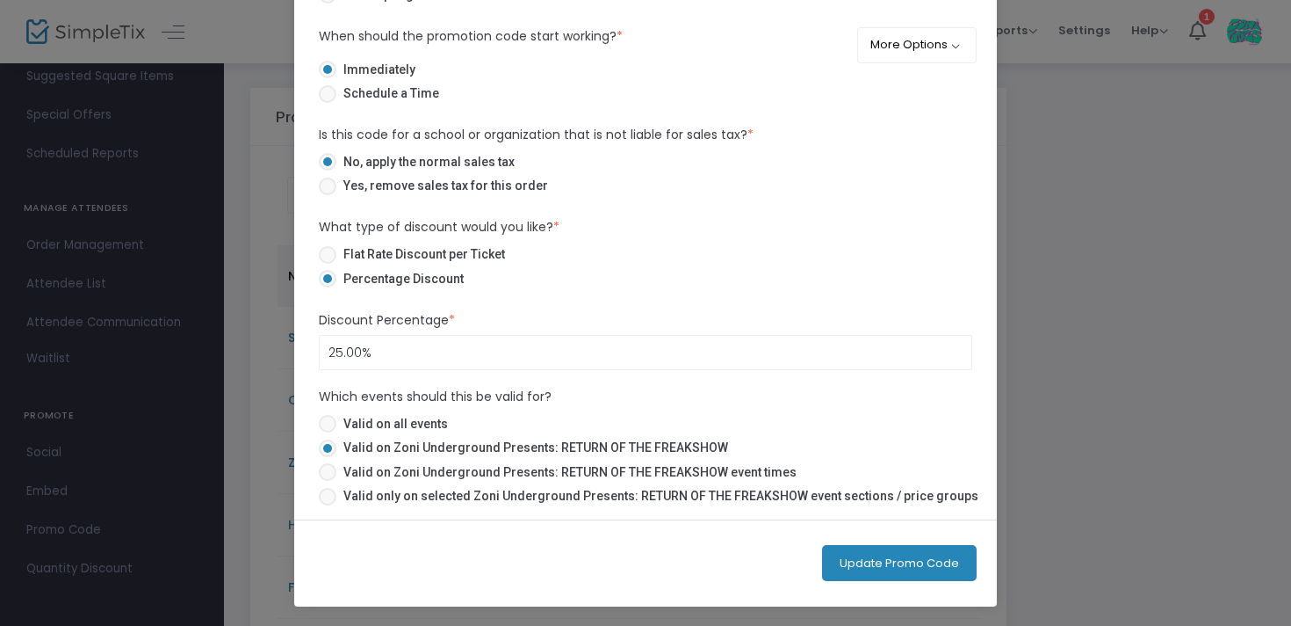
click at [416, 426] on span "Valid on all events" at bounding box center [392, 424] width 112 height 18
click at [328, 432] on input "Valid on all events" at bounding box center [327, 432] width 1 height 1
radio input "true"
click at [861, 556] on button "Update Promo Code" at bounding box center [899, 563] width 155 height 36
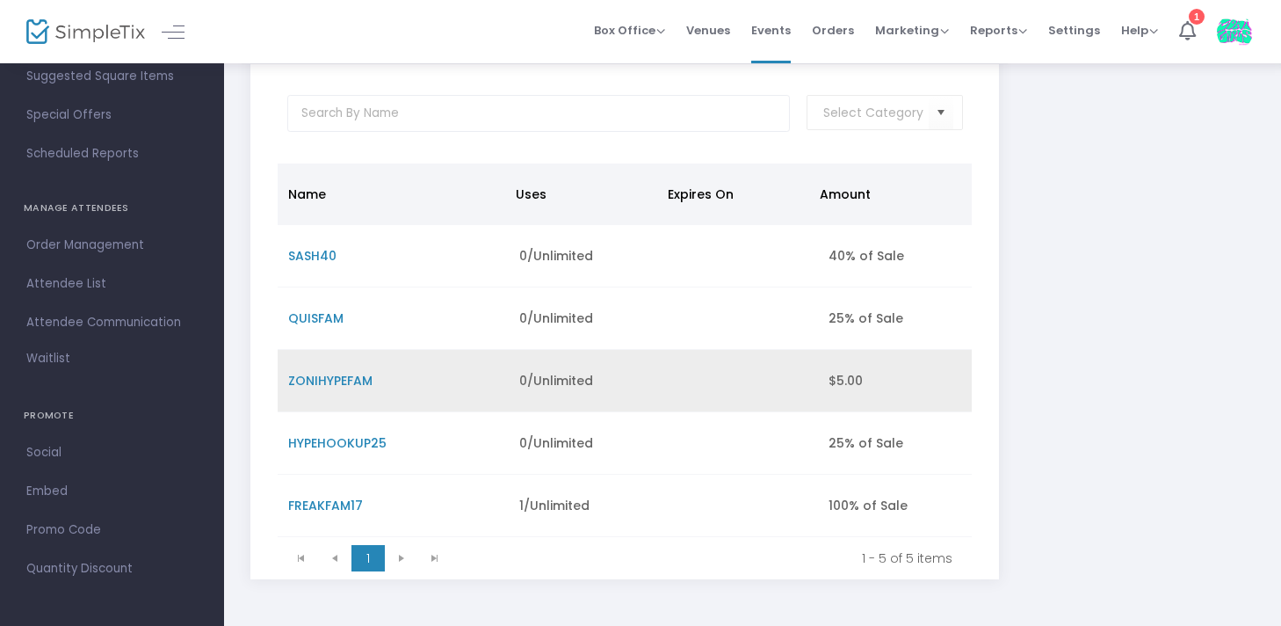
scroll to position [0, 0]
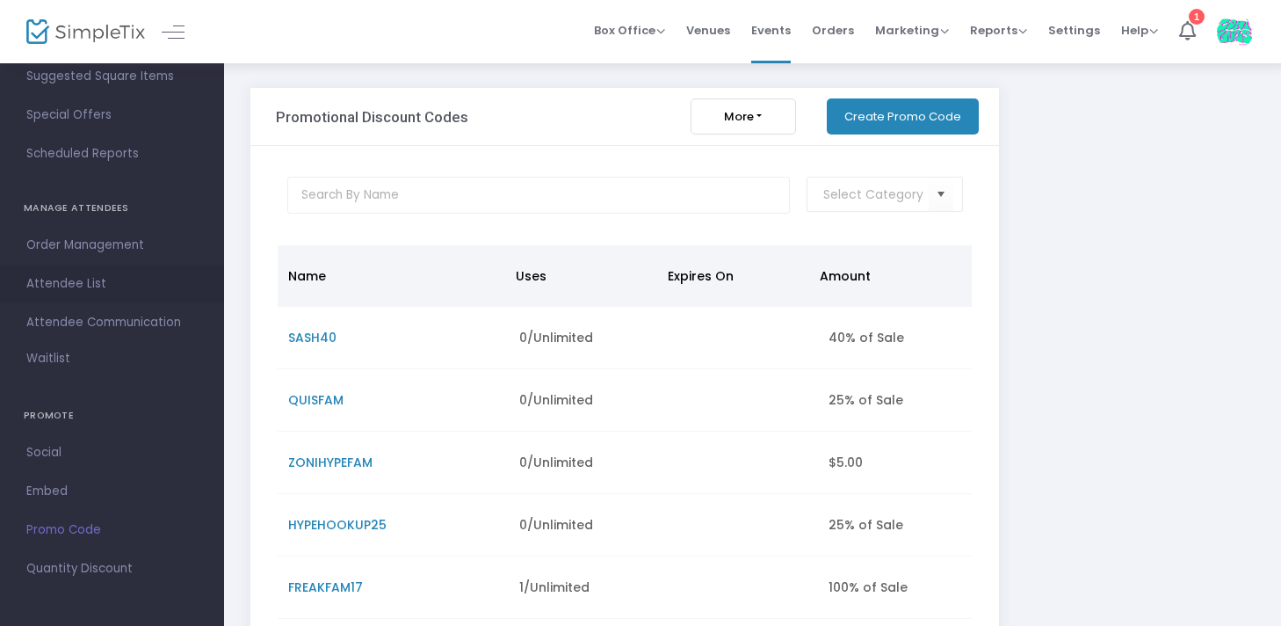
click at [54, 281] on span "Attendee List" at bounding box center [111, 283] width 171 height 23
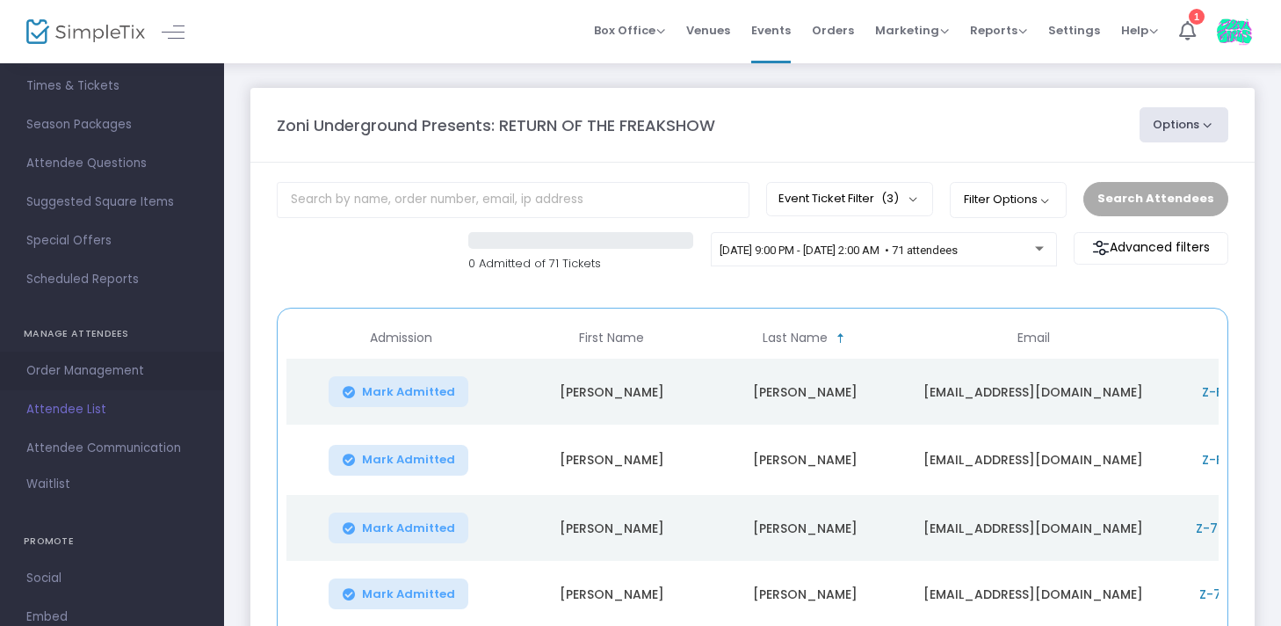
scroll to position [148, 0]
click at [149, 243] on span "Special Offers" at bounding box center [111, 243] width 171 height 23
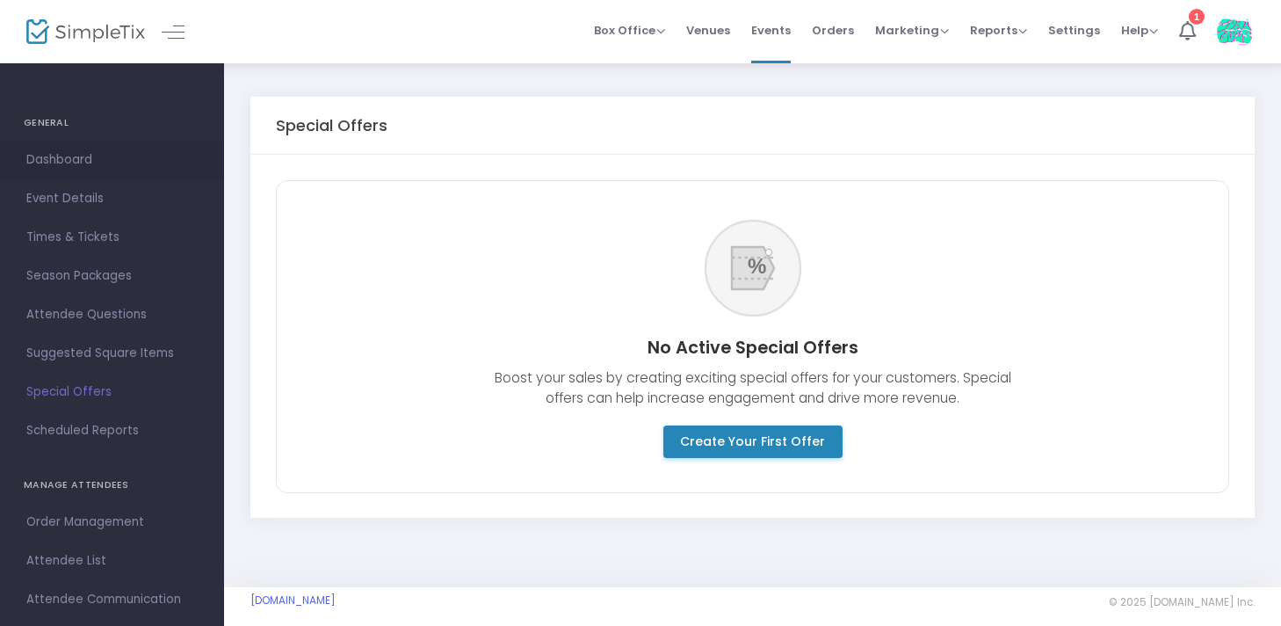
click at [107, 167] on span "Dashboard" at bounding box center [111, 159] width 171 height 23
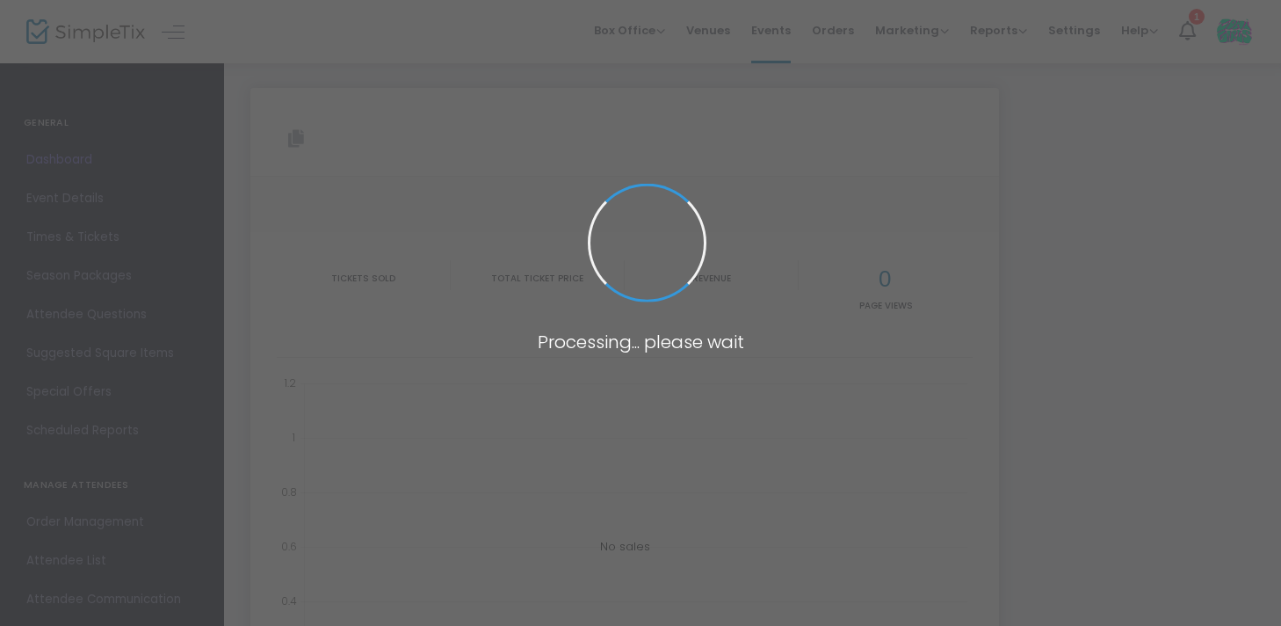
type input "[URL][DOMAIN_NAME]"
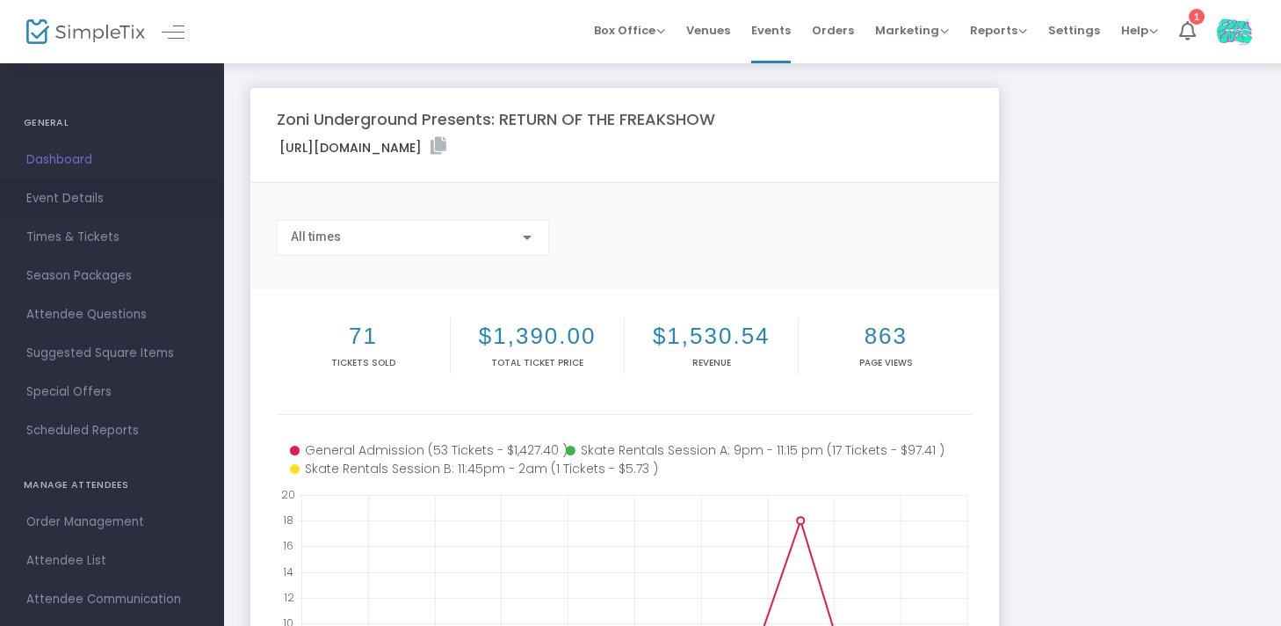
click at [24, 199] on link "Event Details" at bounding box center [112, 198] width 224 height 39
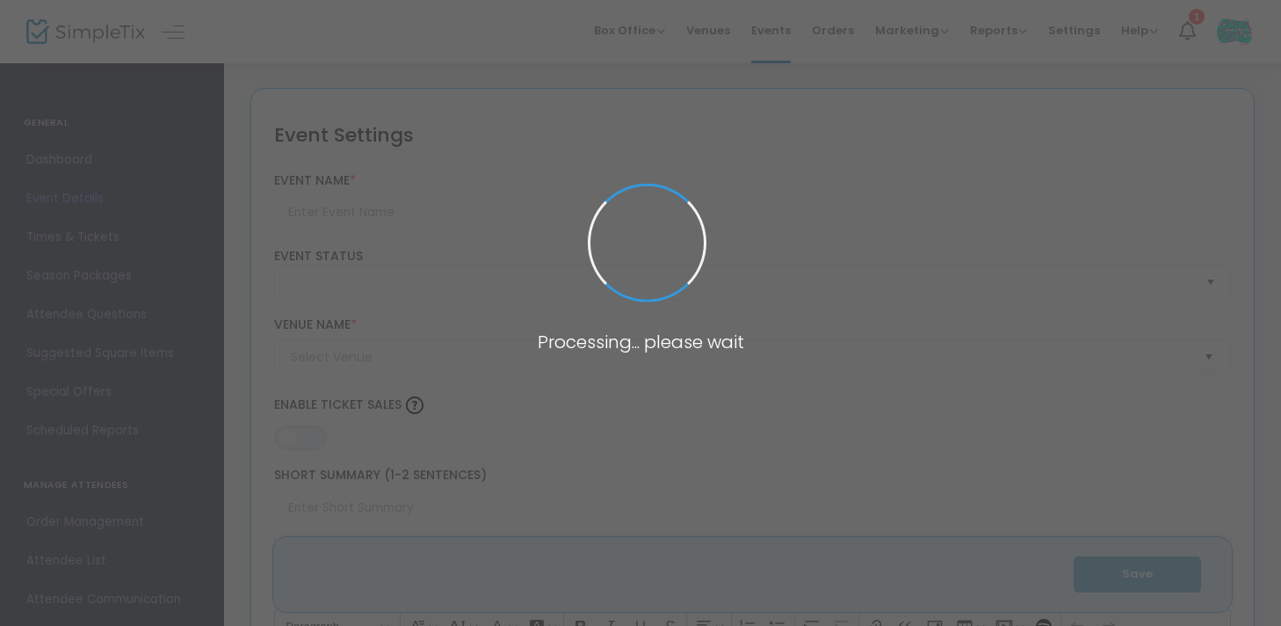
type input "Zoni Underground Presents: RETURN OF THE FREAKSHOW"
type textarea "Our most popular event is BACK but this time even better: Half rave, half rolle…"
type input "9.1000 %"
type input "Get Tickets"
type input "Warehouse215"
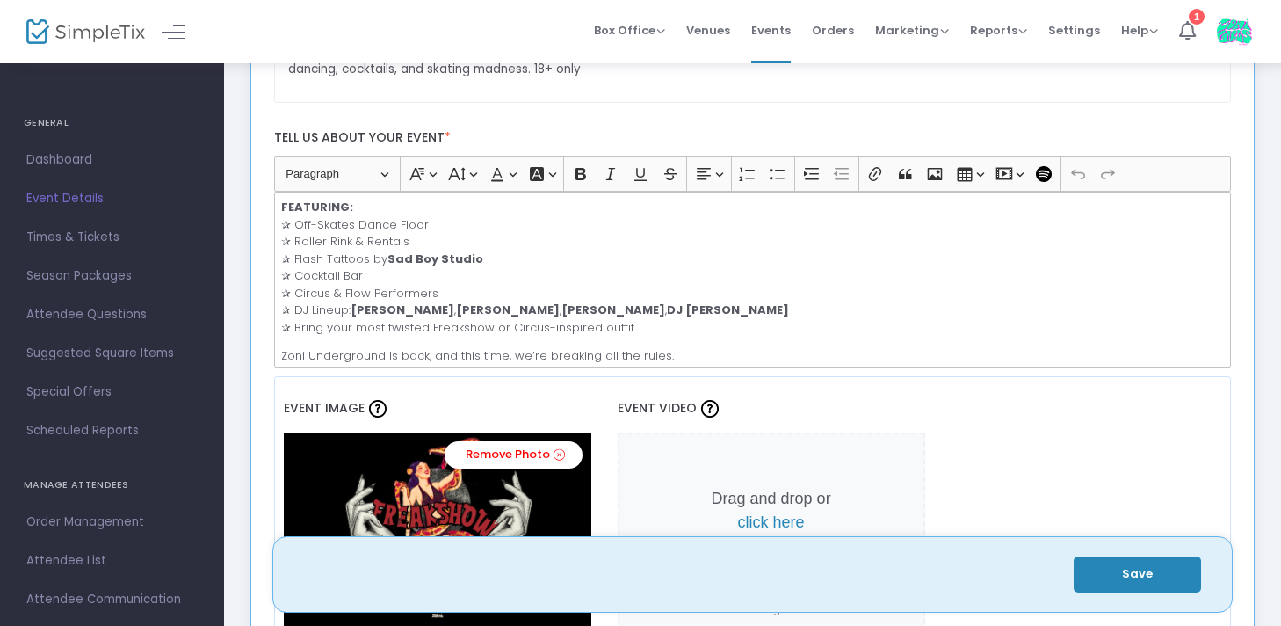
scroll to position [194, 0]
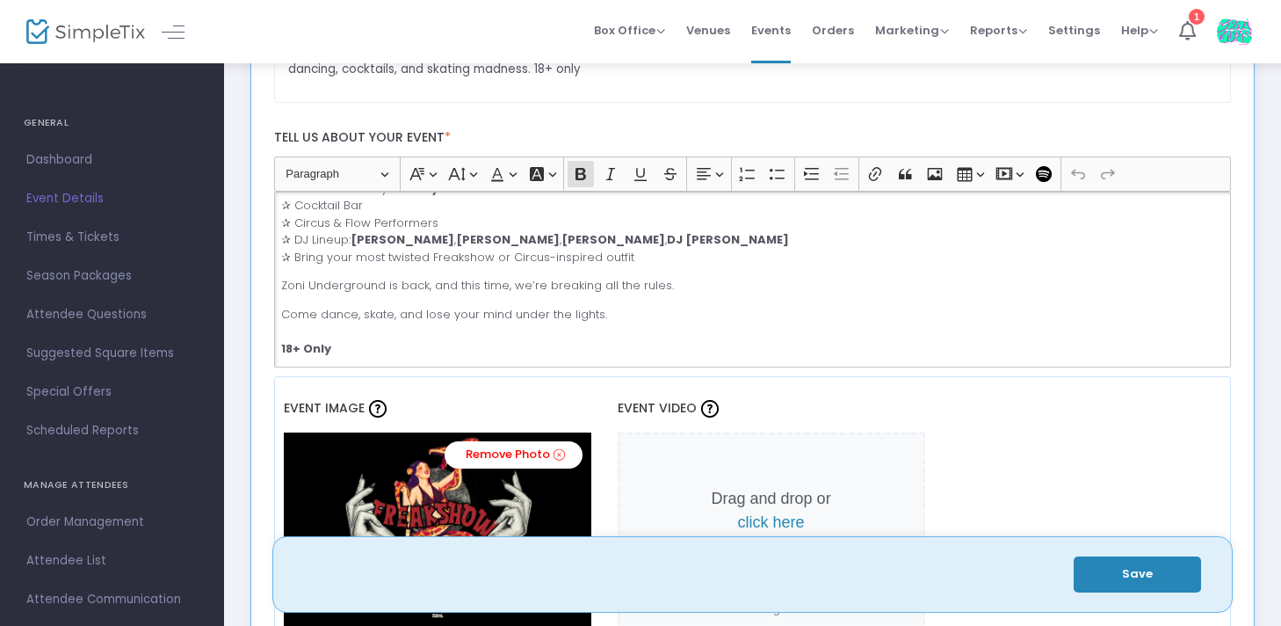
click at [379, 349] on p "Come dance, skate, and lose your mind under the lights. 18+ Only" at bounding box center [752, 332] width 942 height 52
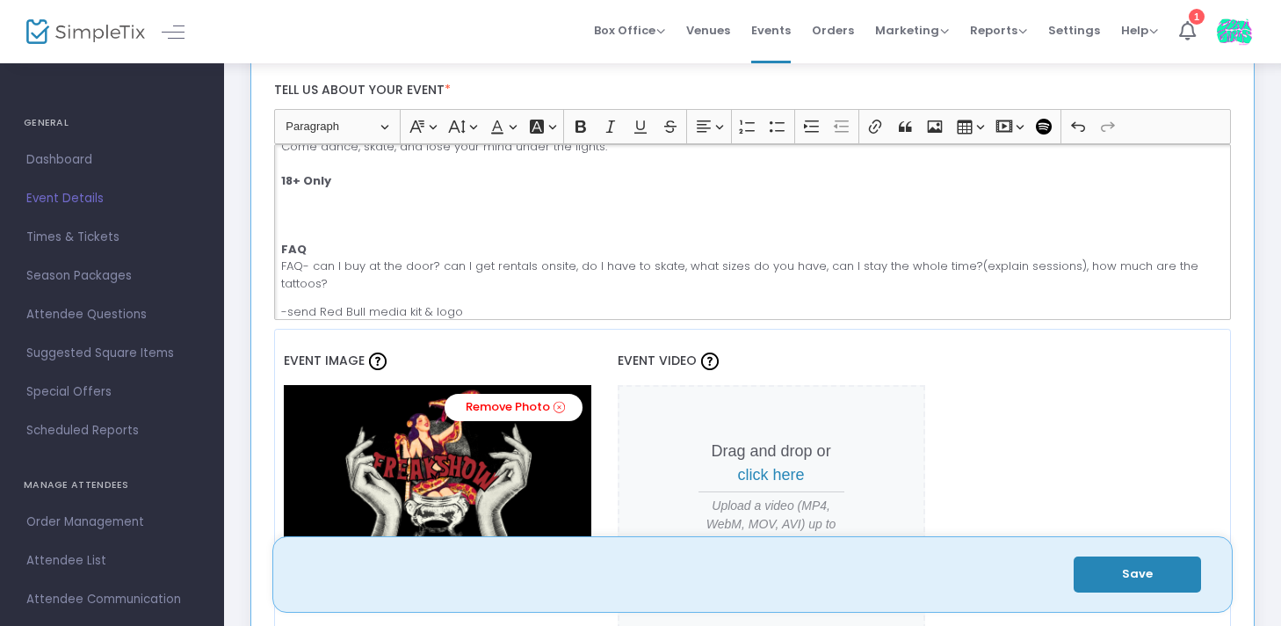
scroll to position [326, 0]
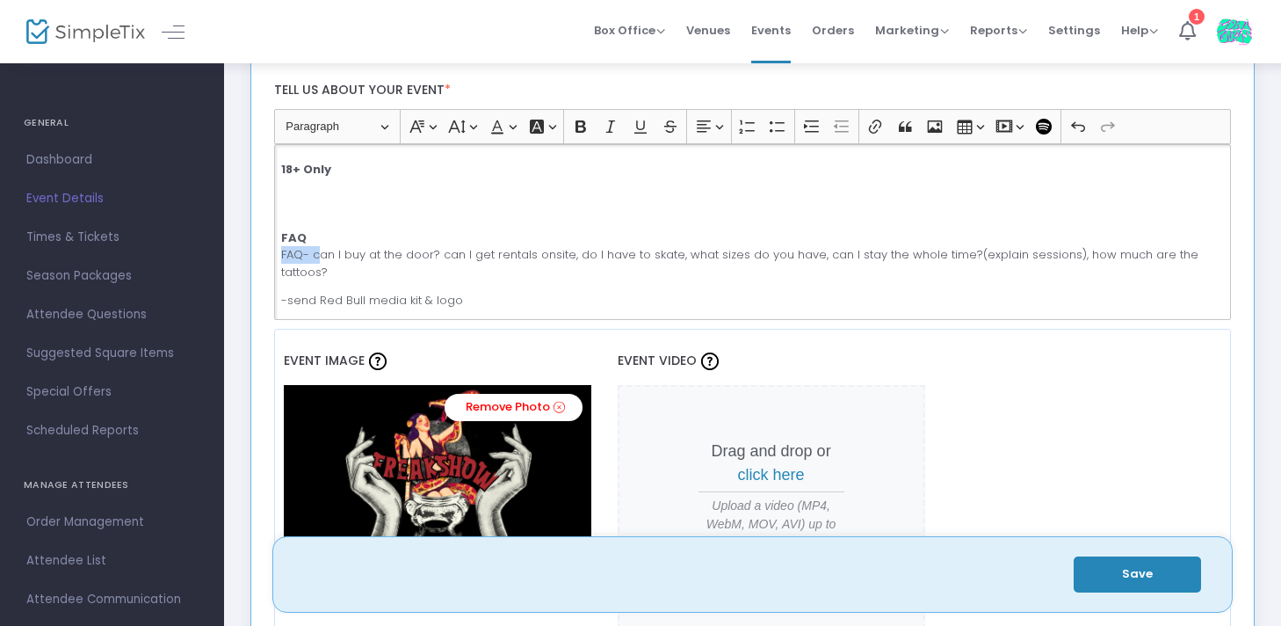
drag, startPoint x: 316, startPoint y: 254, endPoint x: 277, endPoint y: 249, distance: 39.9
click at [277, 249] on div "🎪 ZONI UNDERGROUND PRESENTS: RETURN OF THE FREAKSHOW [DATE] 9PM–2AM | WAREHOUSE…" at bounding box center [753, 232] width 958 height 176
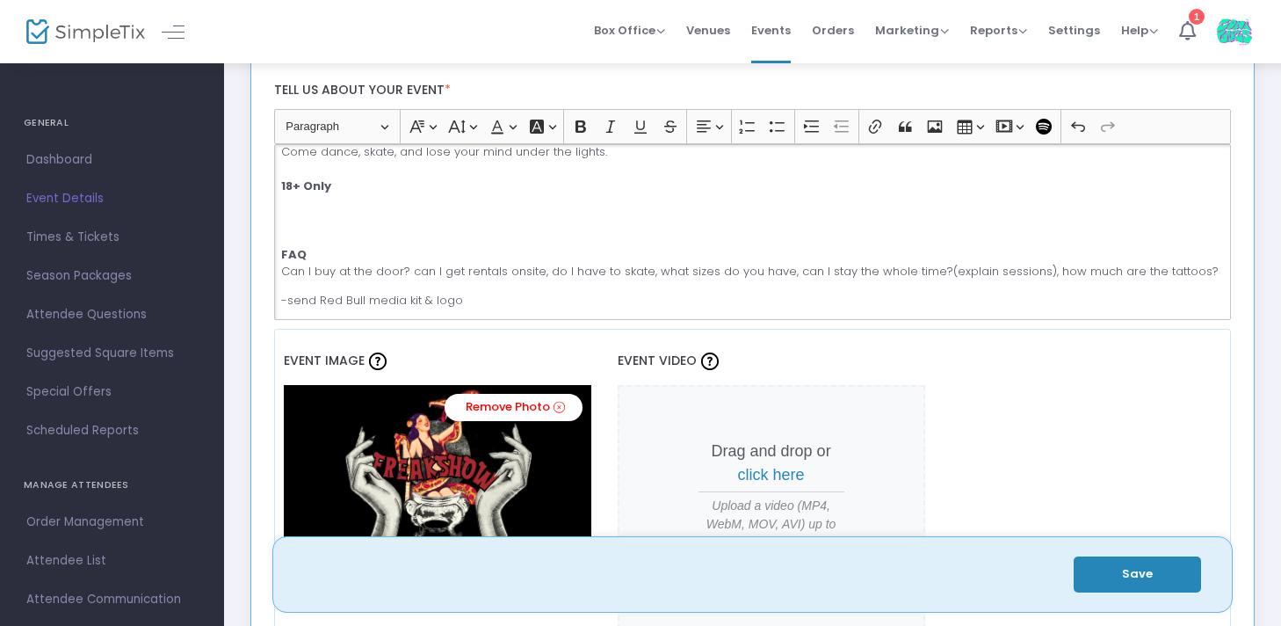
click at [411, 271] on p "Come dance, skate, and lose your mind under the lights. 18+ Only FAQ Can I buy …" at bounding box center [752, 211] width 942 height 137
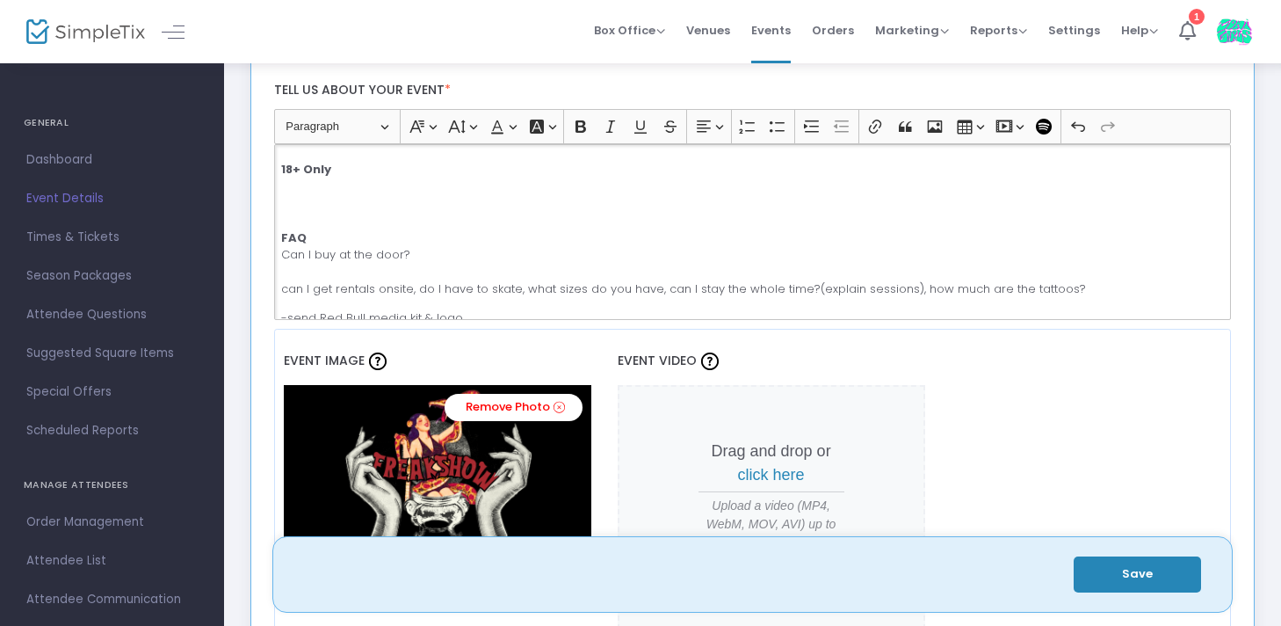
click at [286, 292] on p "Come dance, skate, and lose your mind under the lights. 18+ Only FAQ Can I buy …" at bounding box center [752, 212] width 942 height 171
click at [422, 284] on p "Come dance, skate, and lose your mind under the lights. 18+ Only FAQ Can I buy …" at bounding box center [752, 212] width 942 height 171
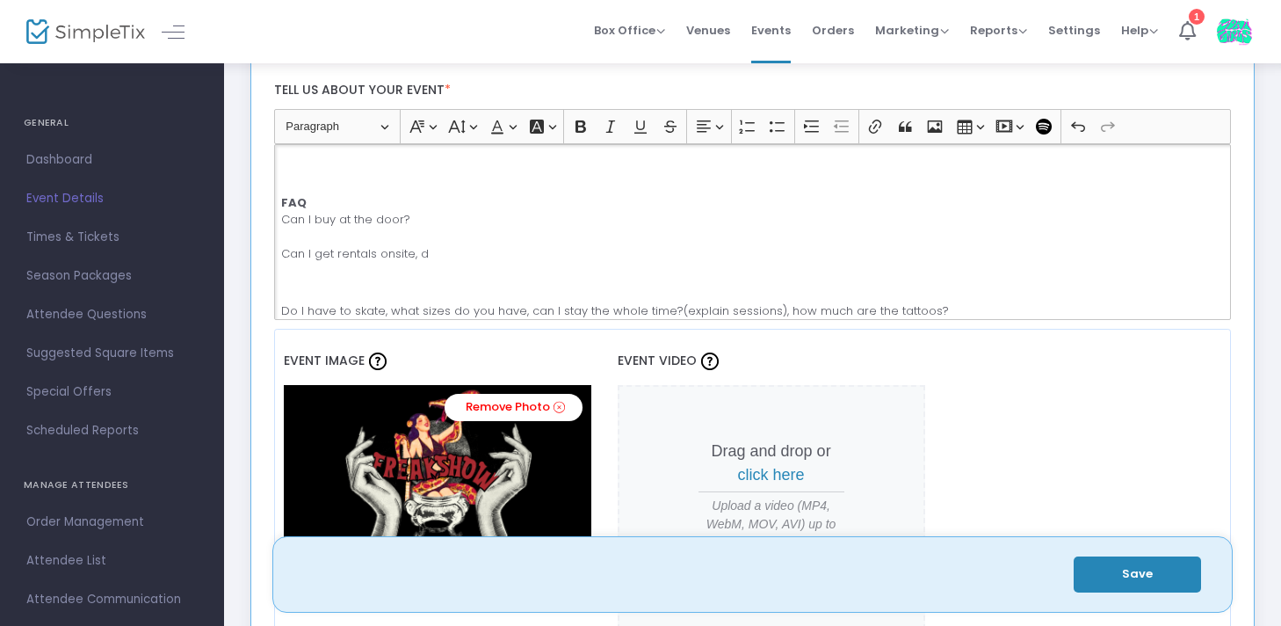
scroll to position [400, 0]
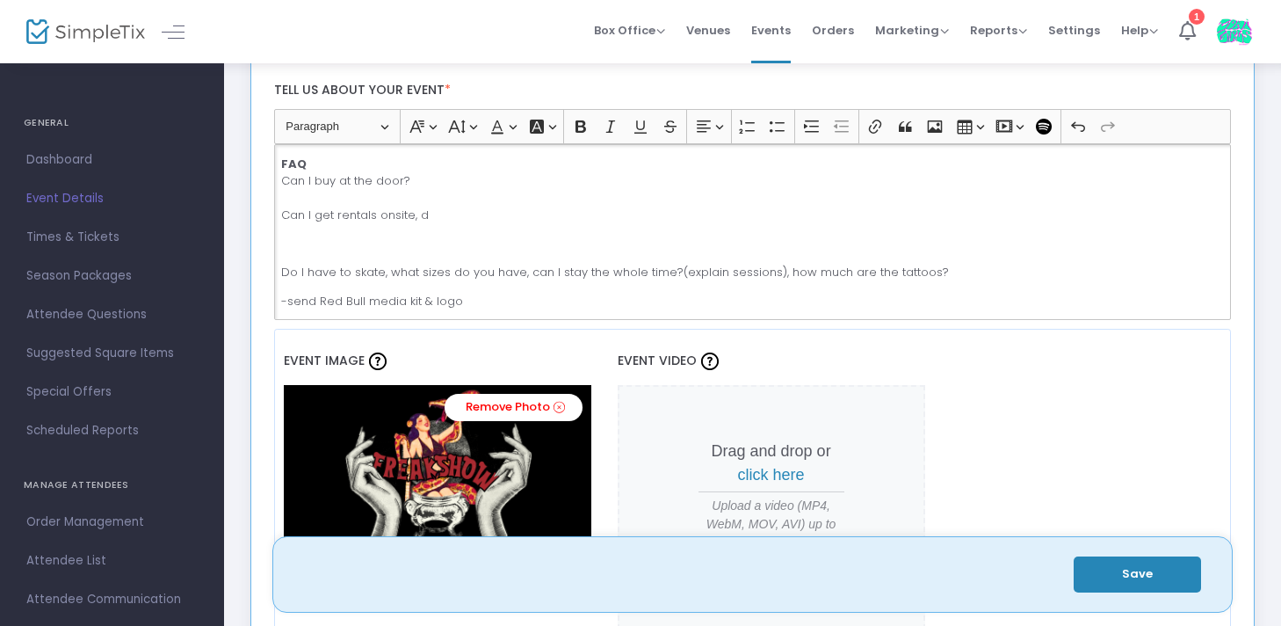
click at [394, 271] on p "Do I have to skate, what sizes do you have, can I stay the whole time?(explain …" at bounding box center [752, 273] width 942 height 18
click at [383, 265] on p "Do I have to skate, what sizes do you have, can I stay the whole time?(explain …" at bounding box center [752, 273] width 942 height 18
click at [389, 267] on p "Do I have to skate, what sizes do you have, can I stay the whole time?(explain …" at bounding box center [752, 273] width 942 height 18
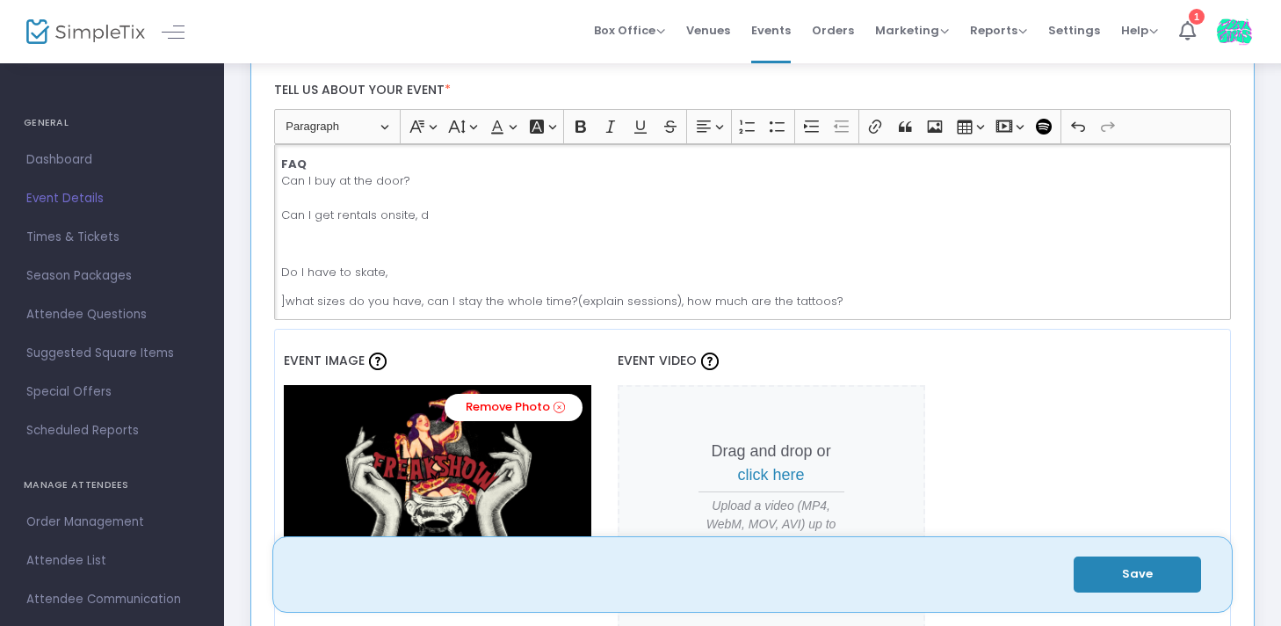
click at [380, 229] on div "🎪 ZONI UNDERGROUND PRESENTS: RETURN OF THE FREAKSHOW [DATE] 9PM–2AM | WAREHOUSE…" at bounding box center [753, 232] width 958 height 176
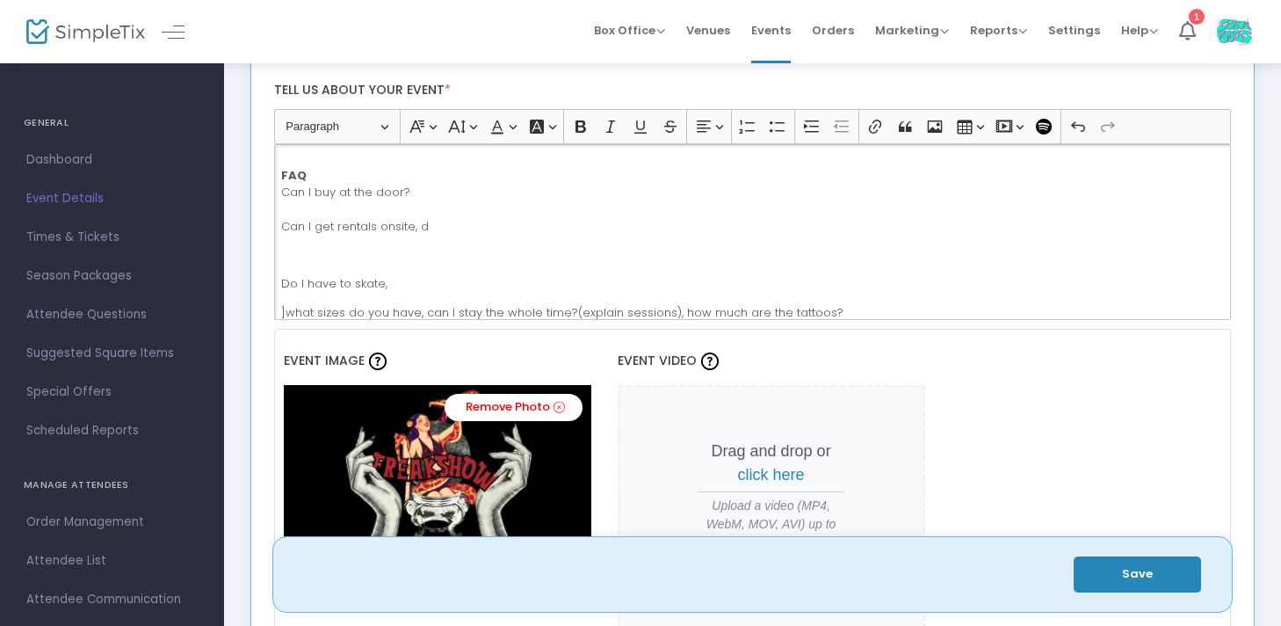
scroll to position [380, 0]
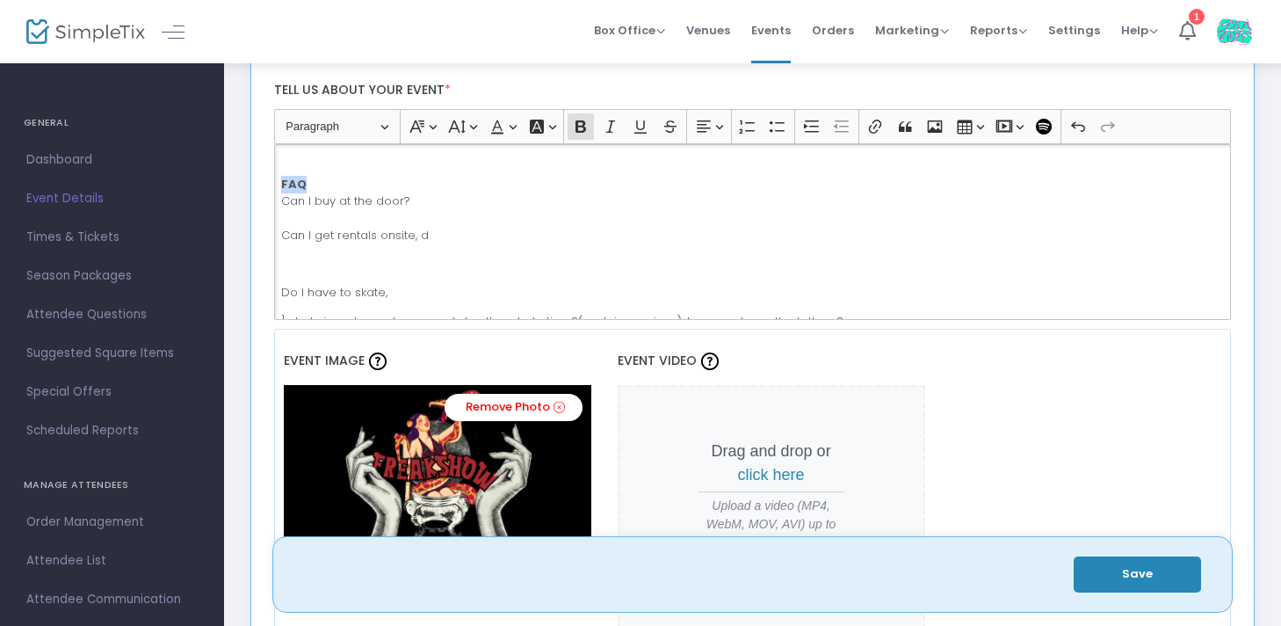
drag, startPoint x: 314, startPoint y: 182, endPoint x: 275, endPoint y: 182, distance: 38.7
click at [275, 182] on div "🎪 ZONI UNDERGROUND PRESENTS: RETURN OF THE FREAKSHOW [DATE] 9PM–2AM | WAREHOUSE…" at bounding box center [753, 232] width 958 height 176
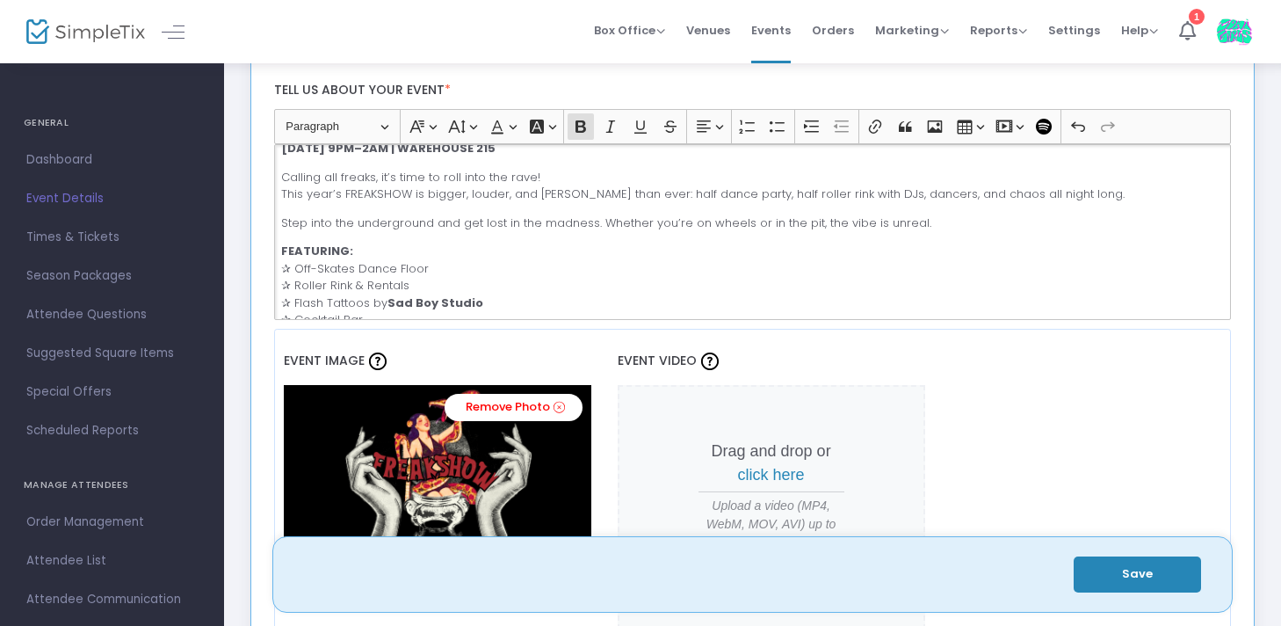
scroll to position [0, 0]
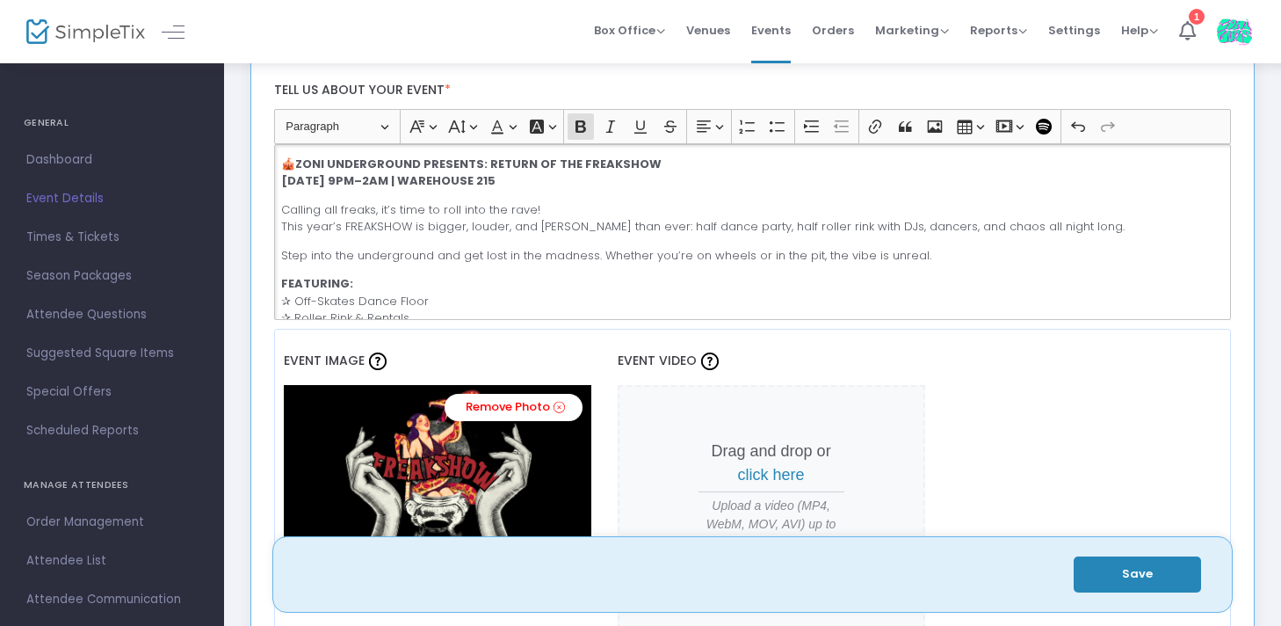
click at [395, 271] on div "🎪 ZONI UNDERGROUND PRESENTS: RETURN OF THE FREAKSHOW [DATE] 9PM–2AM | WAREHOUSE…" at bounding box center [753, 232] width 958 height 176
drag, startPoint x: 536, startPoint y: 181, endPoint x: 276, endPoint y: 152, distance: 261.7
click at [276, 152] on div "🎪 ZONI UNDERGROUND PRESENTS: RETURN OF THE FREAKSHOW [DATE] 9PM–2AM | WAREHOUSE…" at bounding box center [753, 232] width 958 height 176
click at [463, 123] on icon "Editor toolbar" at bounding box center [457, 126] width 17 height 13
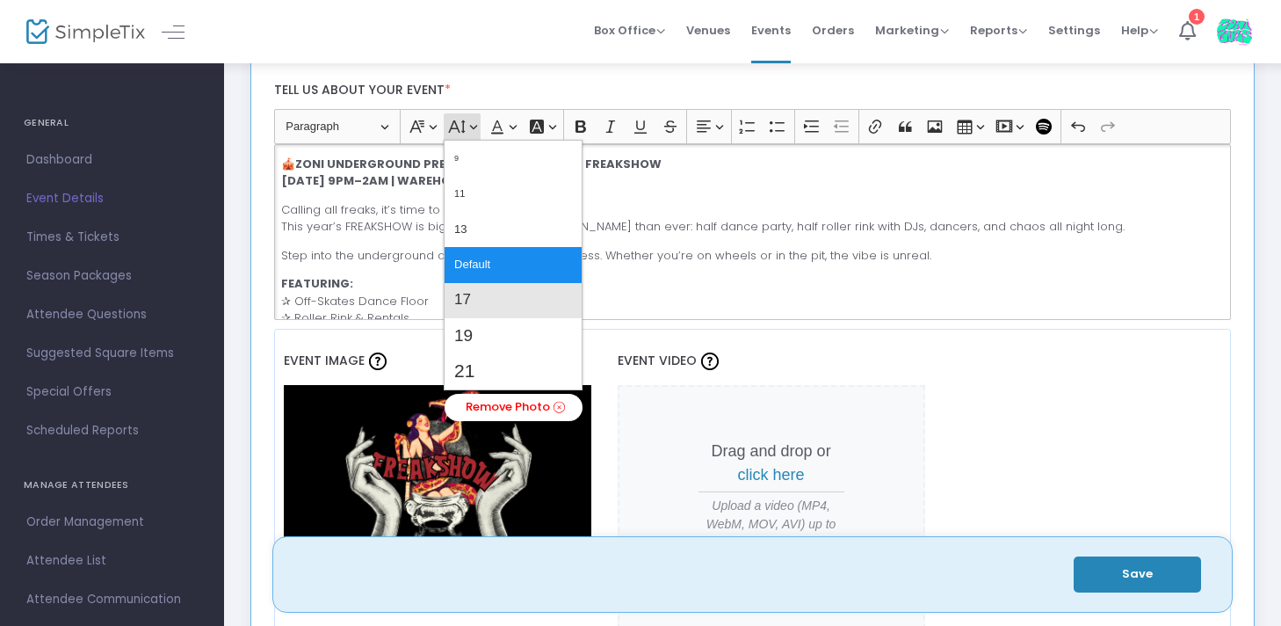
click at [473, 296] on button "17" at bounding box center [513, 300] width 137 height 35
